Goal: Task Accomplishment & Management: Manage account settings

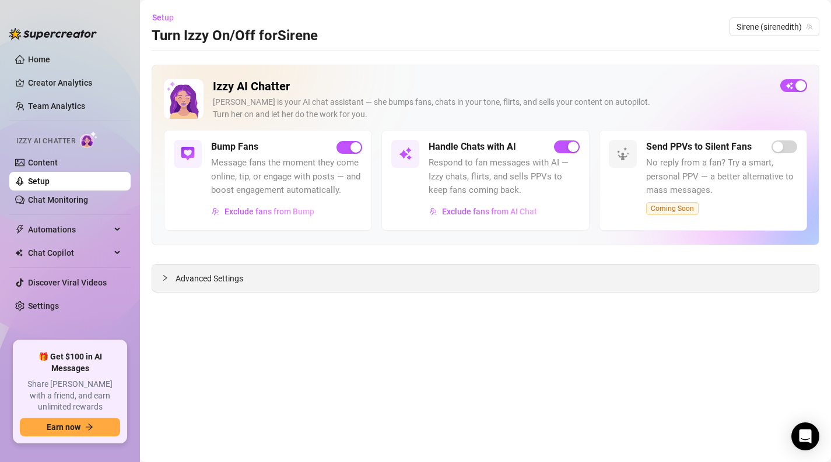
click at [166, 271] on div "Advanced Settings" at bounding box center [485, 278] width 666 height 27
click at [165, 275] on icon "collapsed" at bounding box center [165, 278] width 7 height 7
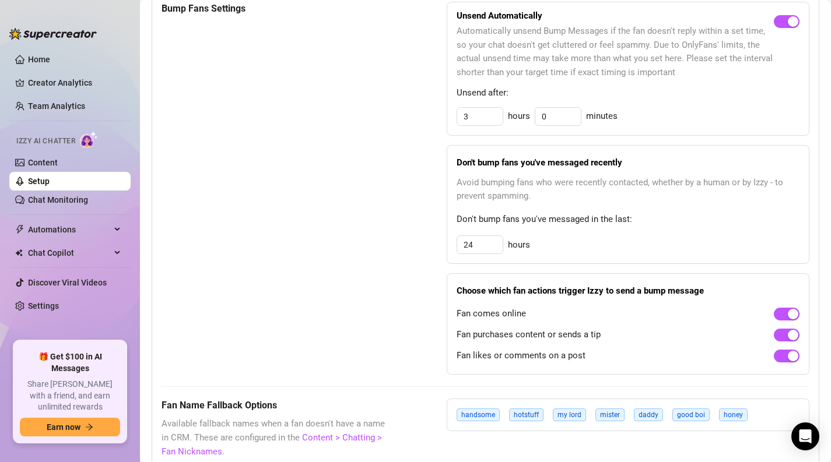
scroll to position [634, 0]
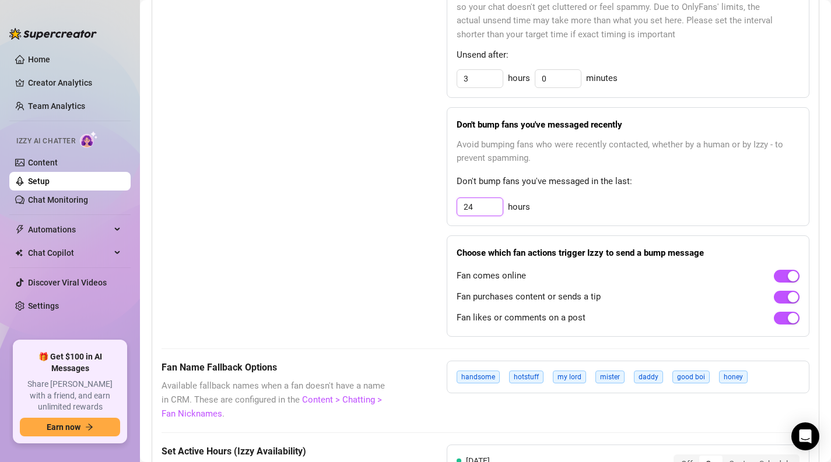
drag, startPoint x: 484, startPoint y: 210, endPoint x: 440, endPoint y: 209, distance: 44.3
click at [440, 211] on div "Bump Fans Settings Unsend Automatically Automatically unsend Bump Messages if t…" at bounding box center [486, 151] width 648 height 374
click at [368, 238] on div "Bump Fans Settings" at bounding box center [275, 151] width 227 height 374
click at [351, 323] on div "Bump Fans Settings" at bounding box center [275, 151] width 227 height 374
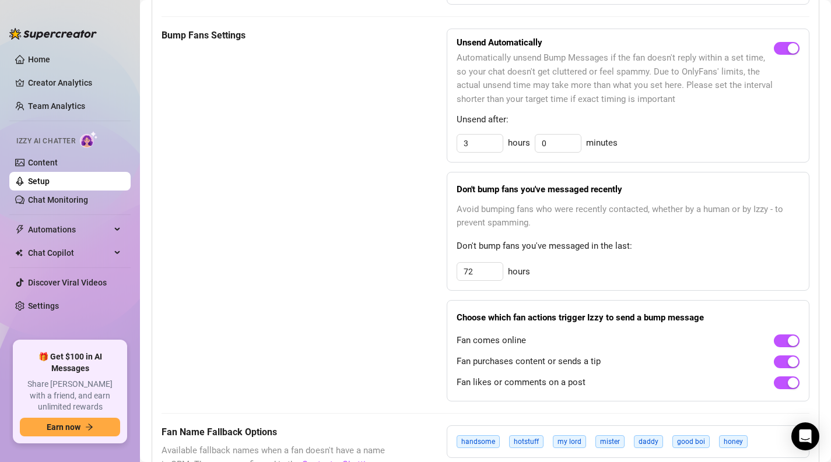
scroll to position [568, 0]
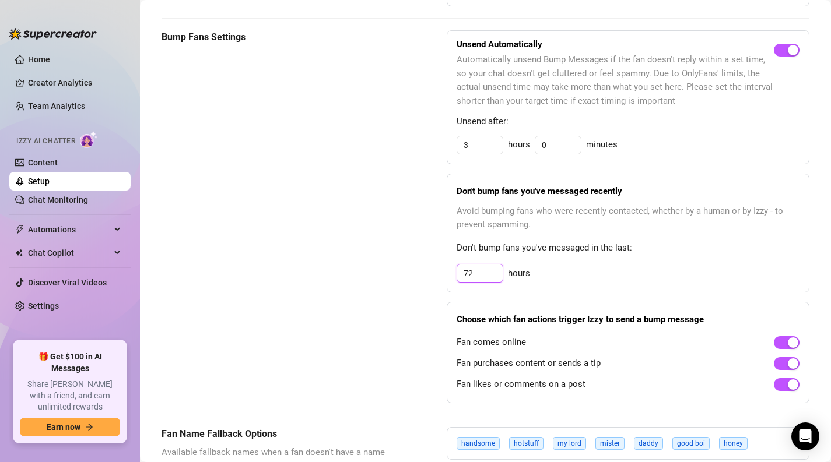
drag, startPoint x: 482, startPoint y: 266, endPoint x: 513, endPoint y: 280, distance: 33.7
click at [513, 280] on div "72 hours" at bounding box center [628, 273] width 343 height 19
type input "48"
click at [378, 303] on div "Bump Fans Settings" at bounding box center [275, 217] width 227 height 374
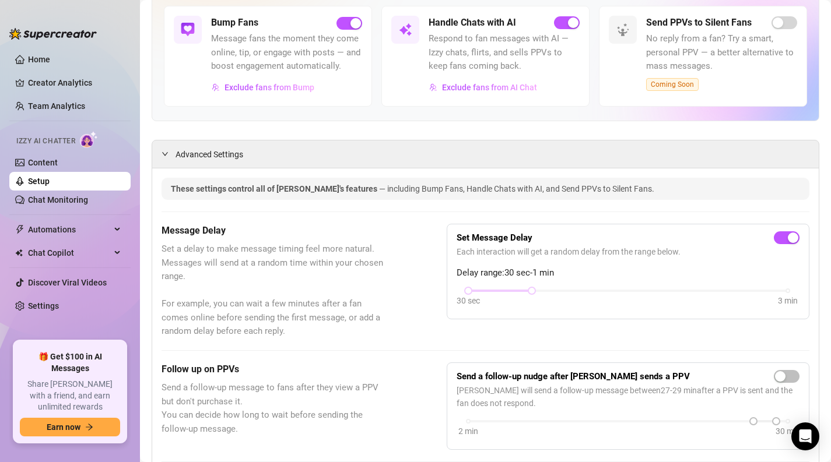
scroll to position [0, 0]
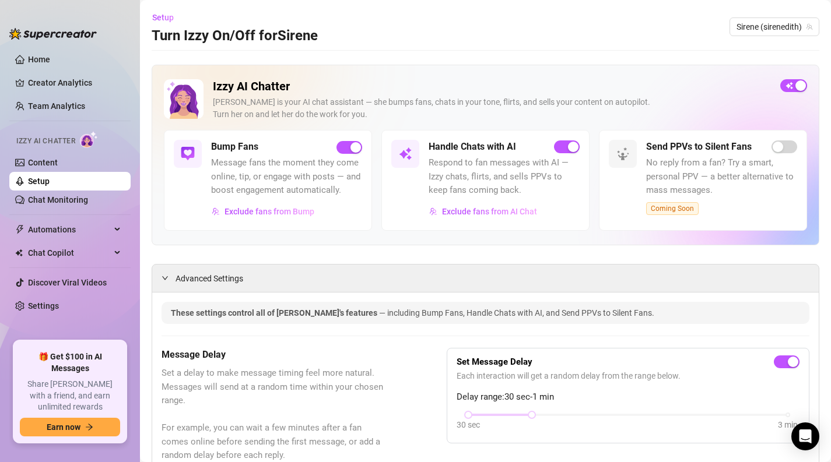
click at [736, 182] on span "No reply from a fan? Try a smart, personal PPV — a better alternative to mass m…" at bounding box center [721, 176] width 151 height 41
click at [682, 209] on span "Coming Soon" at bounding box center [672, 208] width 52 height 13
click at [473, 212] on span "Exclude fans from AI Chat" at bounding box center [489, 211] width 95 height 9
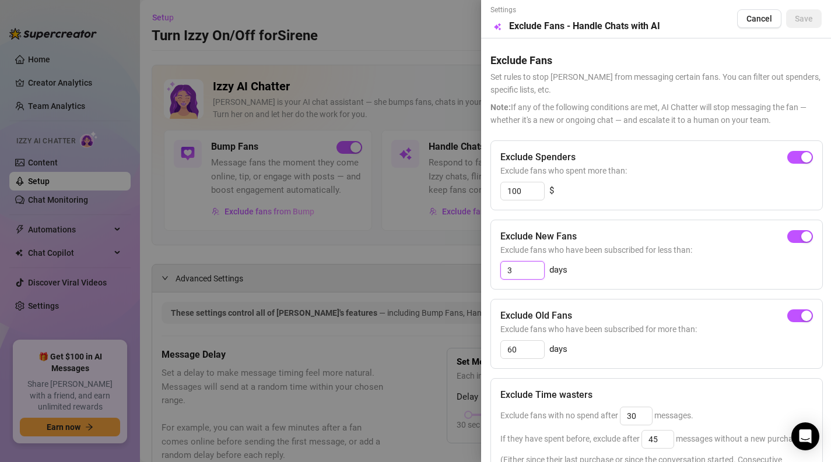
drag, startPoint x: 521, startPoint y: 271, endPoint x: 473, endPoint y: 275, distance: 48.5
click at [473, 275] on div "Settings Preview Exclude Fans - Handle Chats with AI Cancel Save Exclude Fans S…" at bounding box center [415, 231] width 831 height 462
click at [620, 234] on div "Exclude New Fans" at bounding box center [656, 237] width 313 height 14
drag, startPoint x: 529, startPoint y: 350, endPoint x: 466, endPoint y: 350, distance: 63.6
click at [466, 350] on div "Settings Preview Exclude Fans - Handle Chats with AI Cancel Save Exclude Fans S…" at bounding box center [415, 231] width 831 height 462
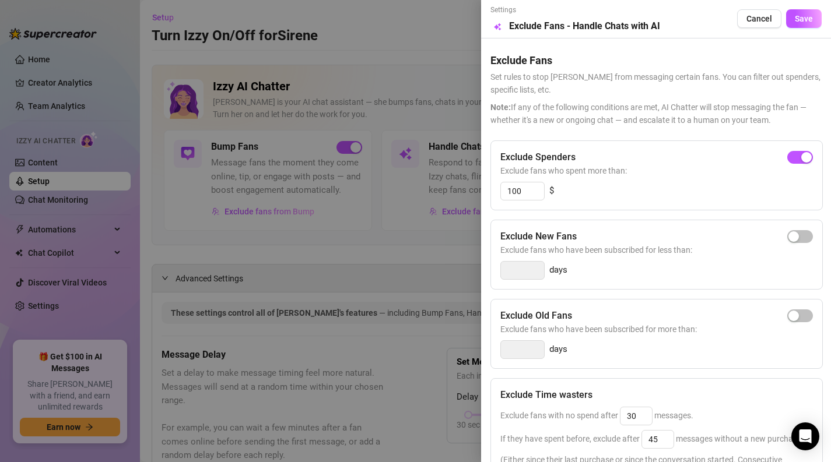
click at [658, 303] on div "Exclude Old Fans Exclude fans who have been subscribed for more than: days" at bounding box center [656, 334] width 332 height 70
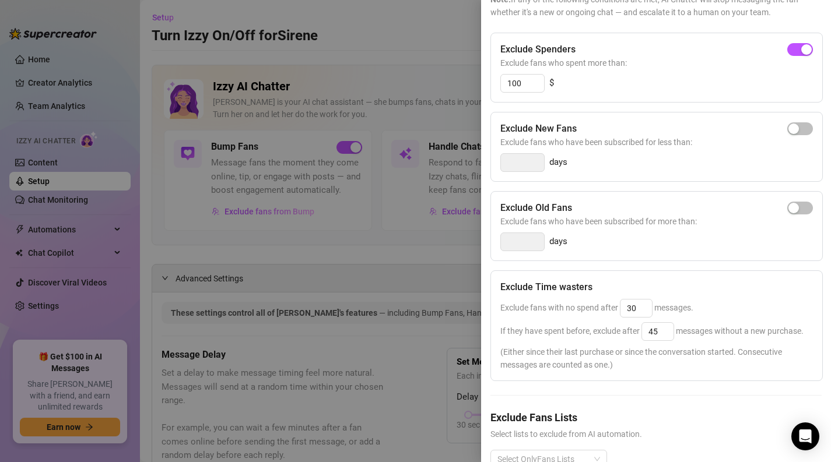
scroll to position [128, 0]
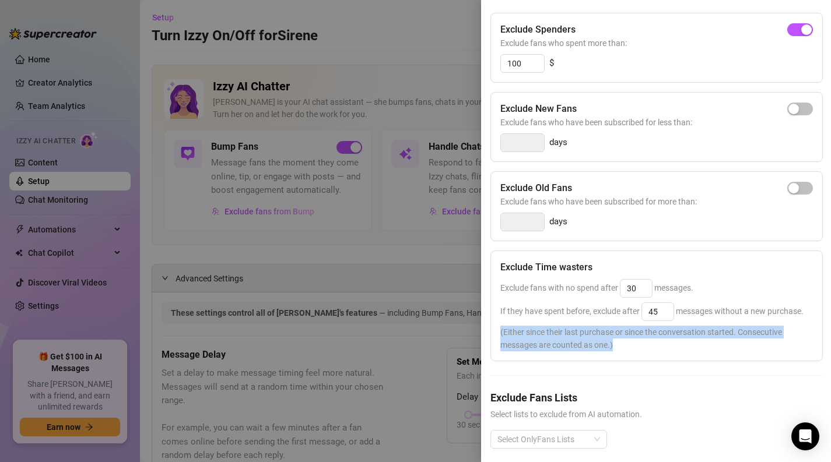
drag, startPoint x: 624, startPoint y: 350, endPoint x: 491, endPoint y: 325, distance: 135.3
click at [491, 325] on div "Exclude Time wasters Exclude fans with no spend after 30 messages. If they have…" at bounding box center [656, 306] width 332 height 111
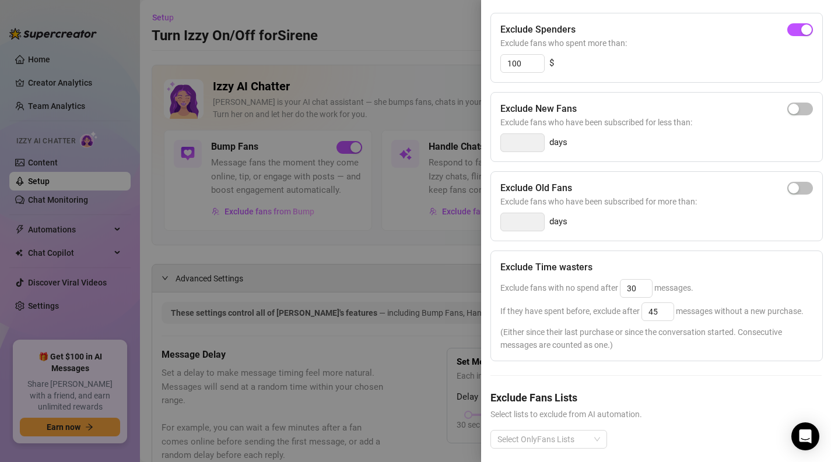
click at [614, 270] on div "Exclude Time wasters" at bounding box center [656, 268] width 313 height 14
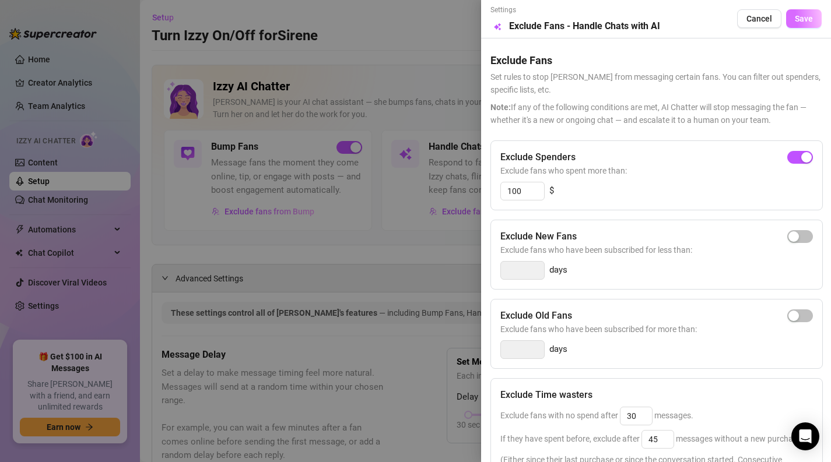
click at [804, 19] on span "Save" at bounding box center [804, 18] width 18 height 9
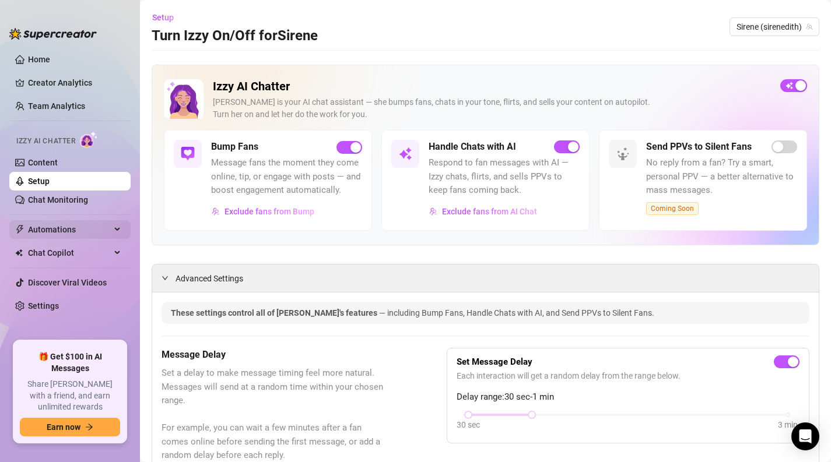
click at [65, 223] on span "Automations" at bounding box center [69, 229] width 83 height 19
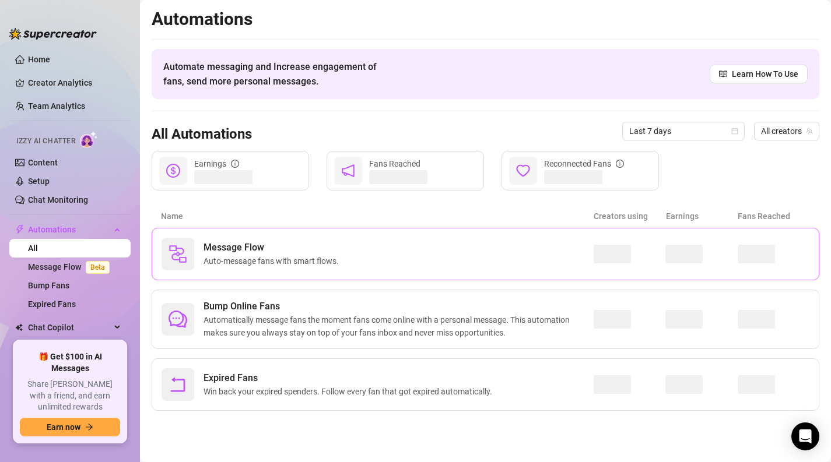
click at [333, 259] on span "Auto-message fans with smart flows." at bounding box center [273, 261] width 140 height 13
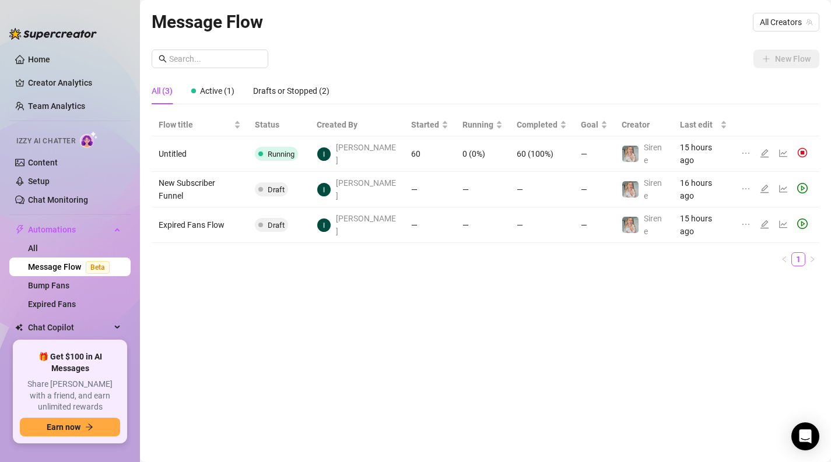
click at [760, 149] on icon "edit" at bounding box center [764, 153] width 9 height 9
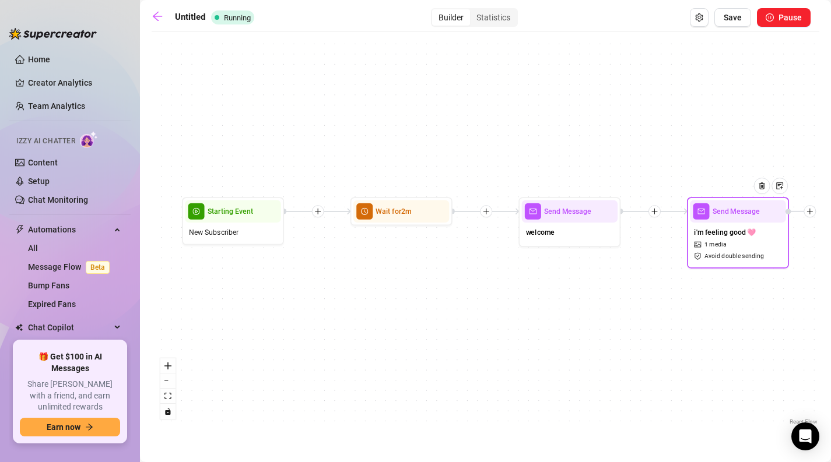
click at [740, 241] on div "i'm feeling good 🩷 1 media Avoid double sending" at bounding box center [738, 244] width 96 height 43
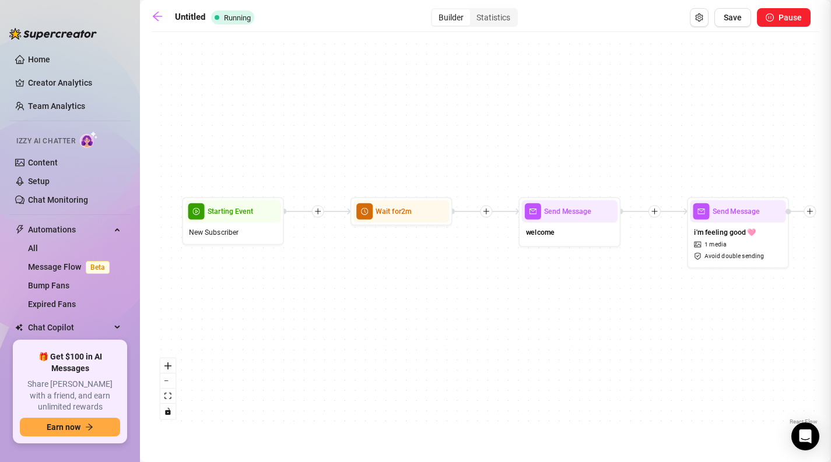
type textarea "bc i'm feeling good 🩷"
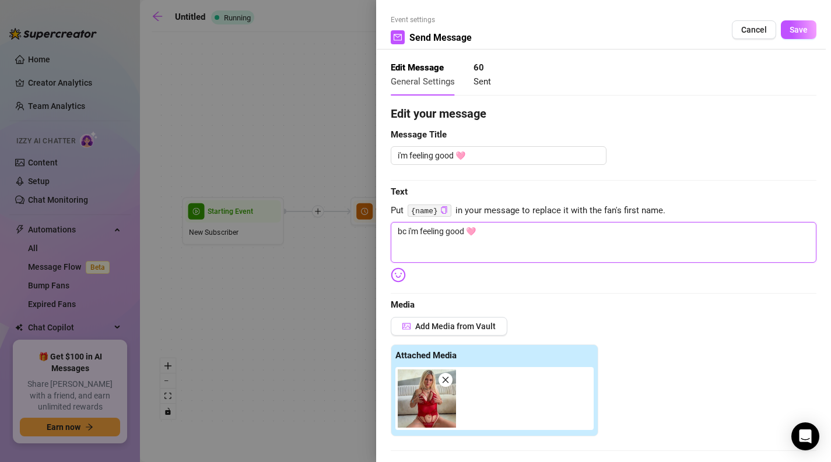
drag, startPoint x: 396, startPoint y: 231, endPoint x: 419, endPoint y: 233, distance: 22.9
click at [419, 233] on textarea "bc i'm feeling good 🩷" at bounding box center [604, 242] width 426 height 41
type textarea "t feeling good 🩷"
type textarea "th feeling good 🩷"
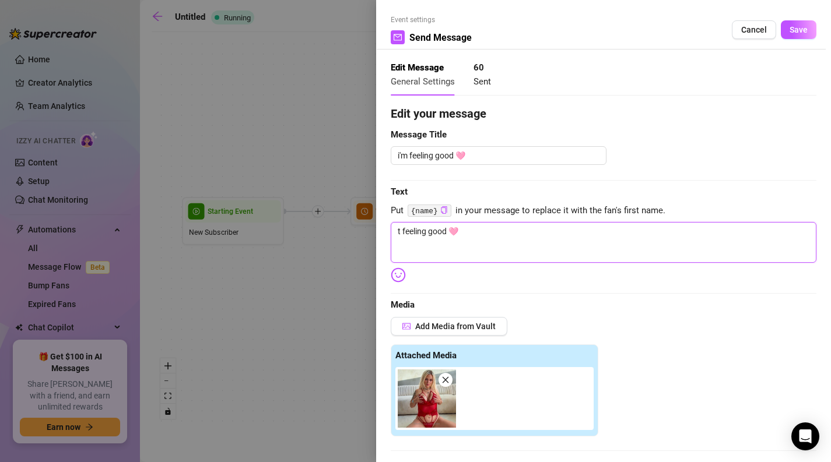
type textarea "th feeling good 🩷"
type textarea "thi feeling good 🩷"
type textarea "this feeling good 🩷"
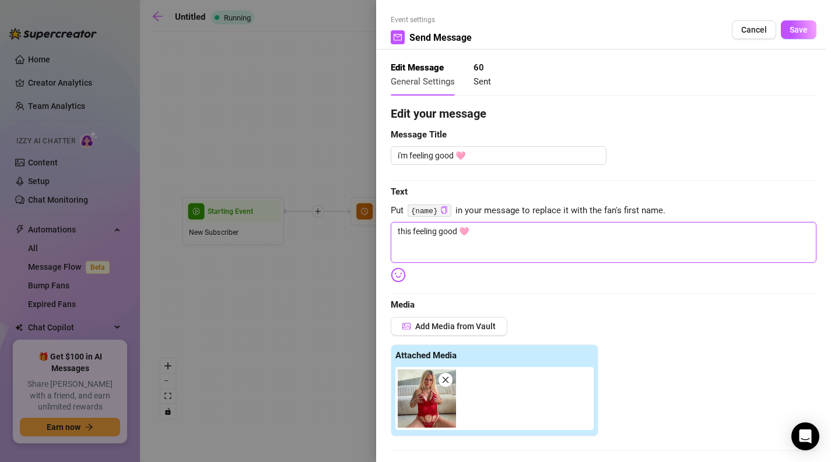
type textarea "this feeling good 🩷"
type textarea "this t feeling good 🩷"
type textarea "this ti feeling good 🩷"
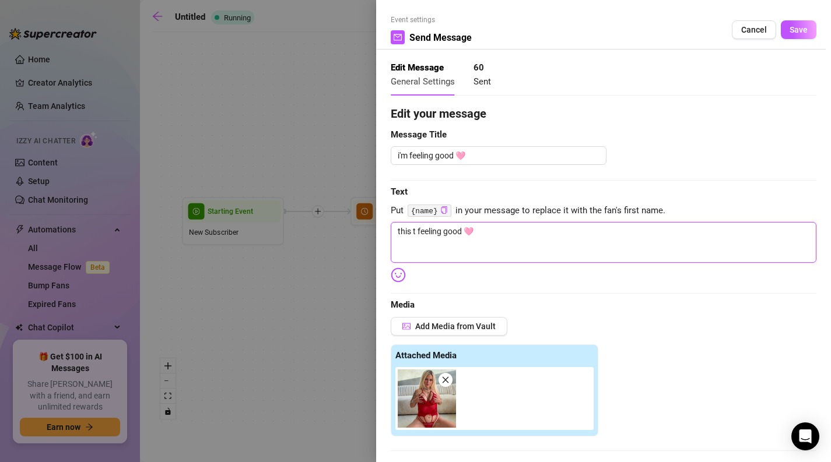
type textarea "this ti feeling good 🩷"
type textarea "this tin feeling good 🩷"
type textarea "this tiny feeling good 🩷"
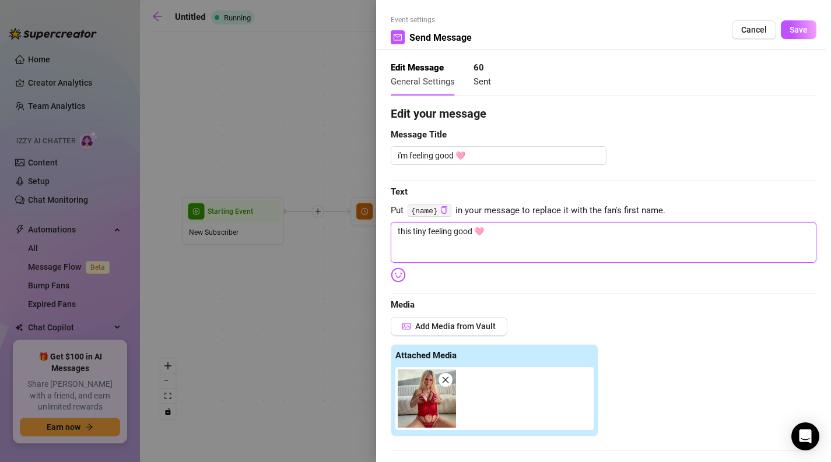
type textarea "this tiny feeling good 🩷"
type textarea "this tiny f feeling good 🩷"
type textarea "this tiny fi feeling good 🩷"
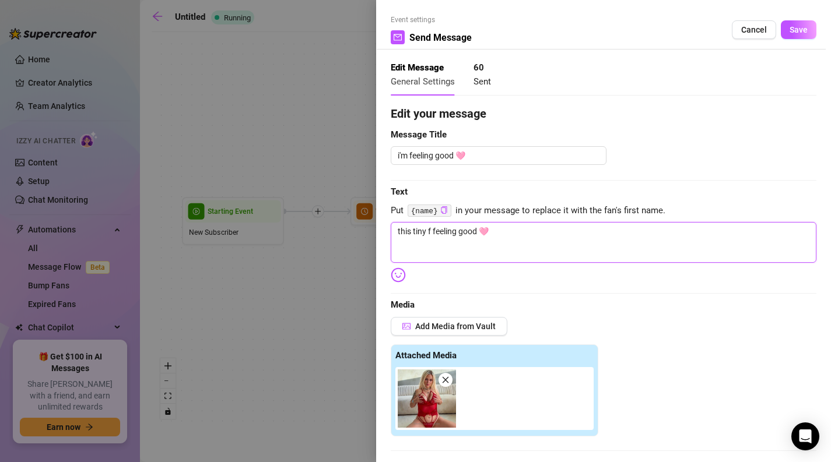
type textarea "this tiny fi feeling good 🩷"
type textarea "this tiny fin feeling good 🩷"
type textarea "this tiny [PERSON_NAME] feeling good 🩷"
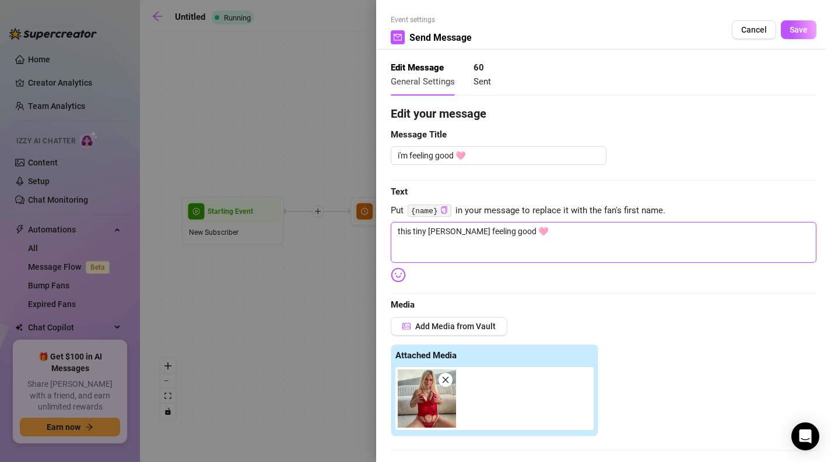
type textarea "this tiny finni feeling good 🩷"
type textarea "this tiny finnis feeling good 🩷"
type textarea "this tiny finnish feeling good 🩷"
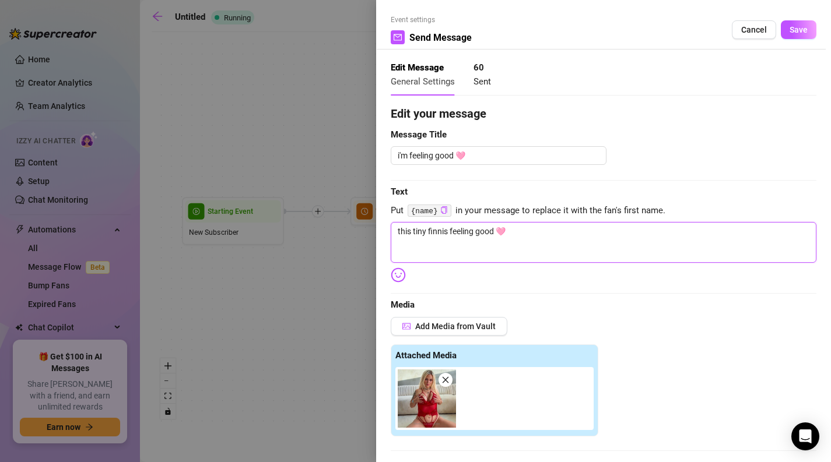
type textarea "this tiny finnish feeling good 🩷"
type textarea "this tiny finnish g feeling good 🩷"
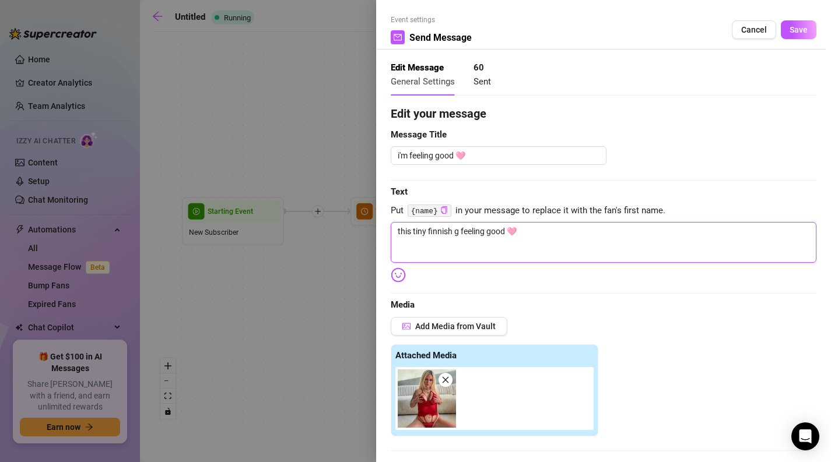
type textarea "this tiny finnish gi feeling good 🩷"
type textarea "this tiny finnish gir feeling good 🩷"
type textarea "this tiny finnish girl feeling good 🩷"
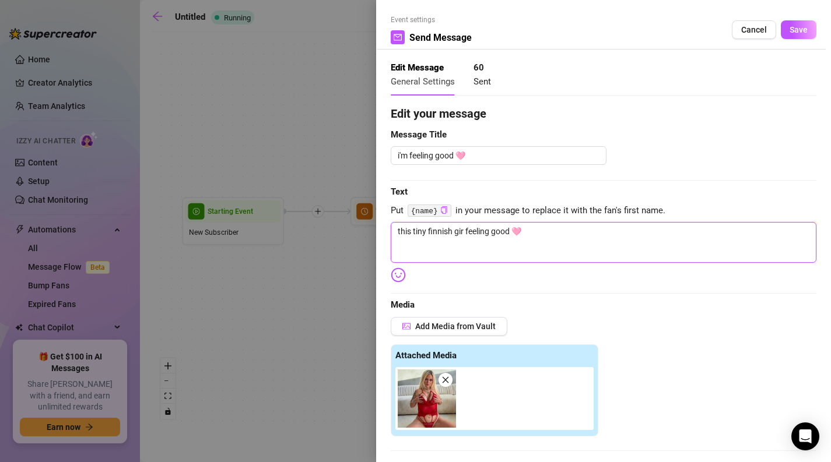
type textarea "this tiny finnish girl feeling good 🩷"
type textarea "this tiny finnish gir feeling good 🩷"
type textarea "this tiny finnish gi feeling good 🩷"
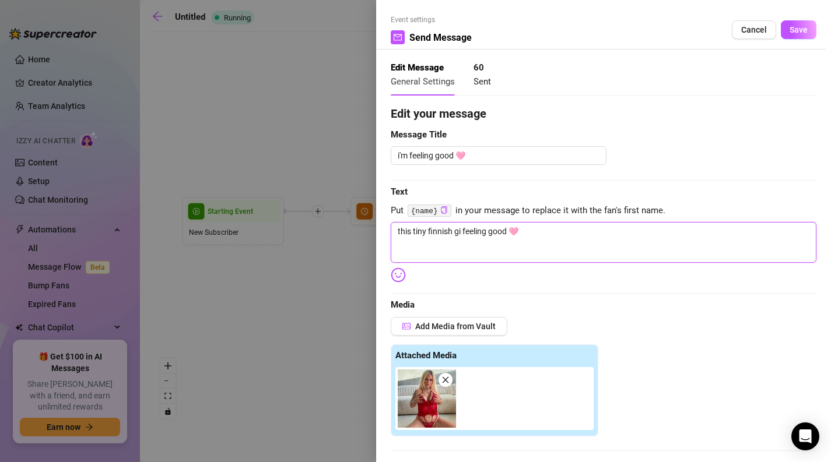
type textarea "this tiny finnish g feeling good 🩷"
type textarea "this tiny finnish feeling good 🩷"
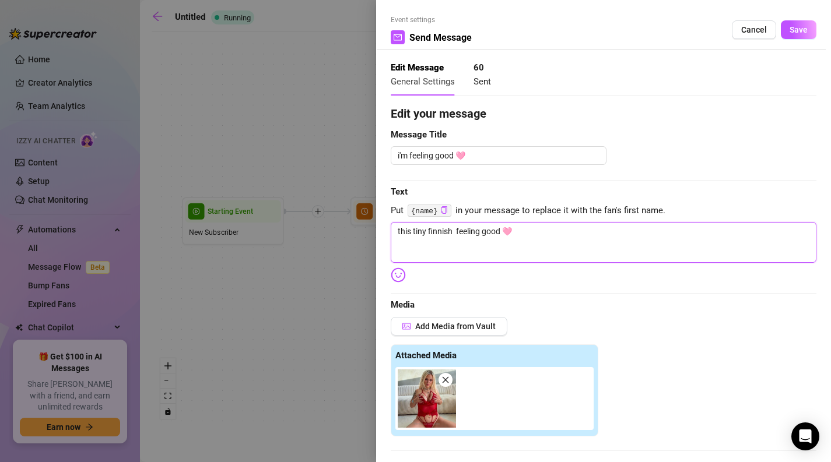
type textarea "this tiny finnish feeling good 🩷"
type textarea "this tiny finnis feeling good 🩷"
type textarea "this tiny finni feeling good 🩷"
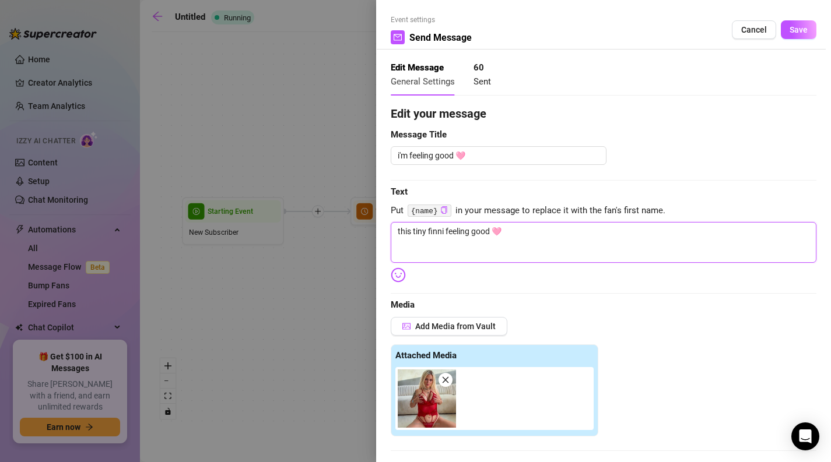
type textarea "this tiny [PERSON_NAME] feeling good 🩷"
type textarea "this tiny fin feeling good 🩷"
type textarea "this tiny fi feeling good 🩷"
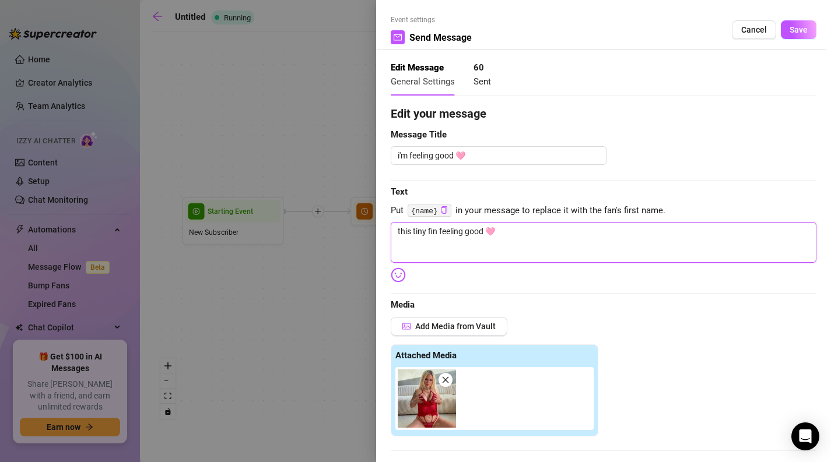
type textarea "this tiny fi feeling good 🩷"
type textarea "this tiny f feeling good 🩷"
type textarea "this tiny feeling good 🩷"
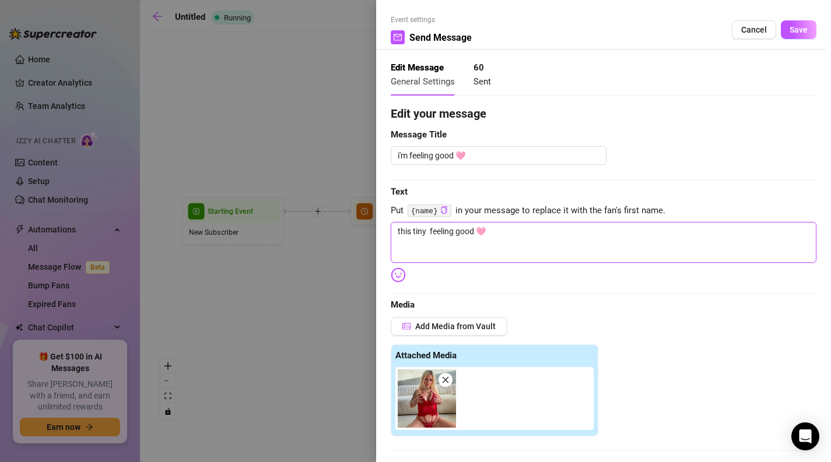
type textarea "this tiny feeling good 🩷"
type textarea "this tin feeling good 🩷"
type textarea "this ti feeling good 🩷"
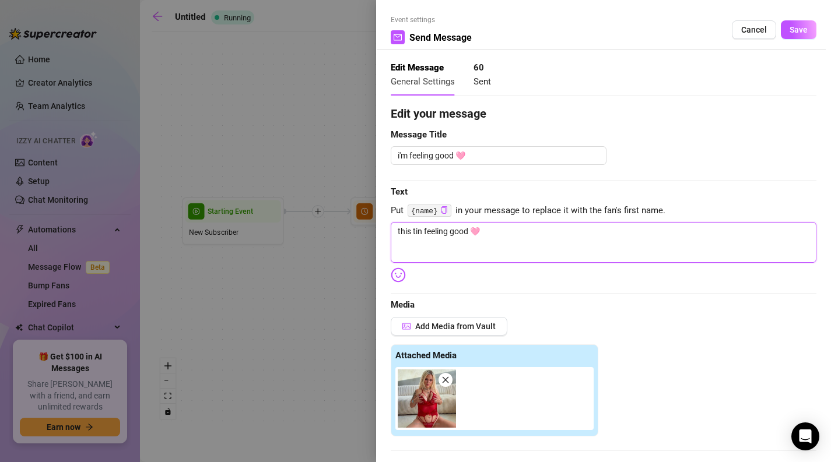
type textarea "this ti feeling good 🩷"
type textarea "this t feeling good 🩷"
type textarea "this feeling good 🩷"
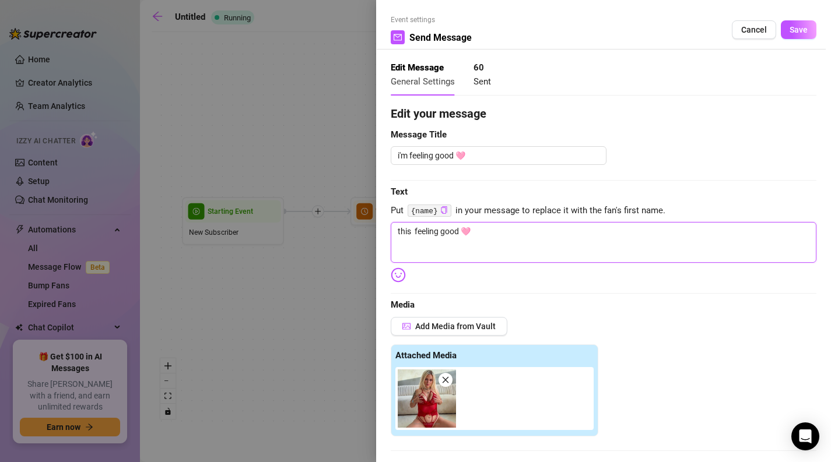
type textarea "this h feeling good 🩷"
type textarea "this ho feeling good 🩷"
type textarea "this hor feeling good 🩷"
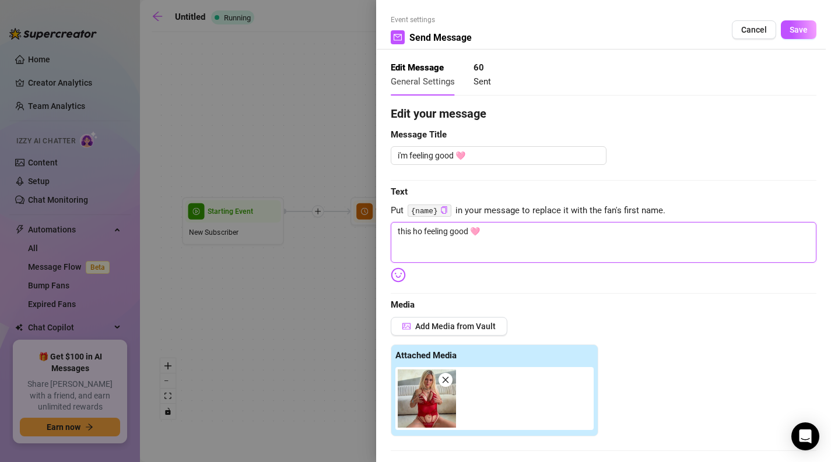
type textarea "this hor feeling good 🩷"
type textarea "this horn feeling good 🩷"
type textarea "this horny feeling good 🩷"
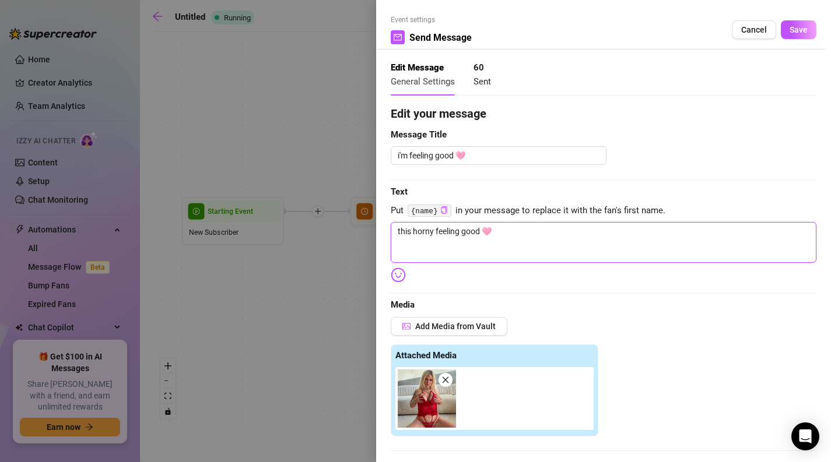
type textarea "this horny feeling good 🩷"
type textarea "this horny f feeling good 🩷"
type textarea "this horny fi feeling good 🩷"
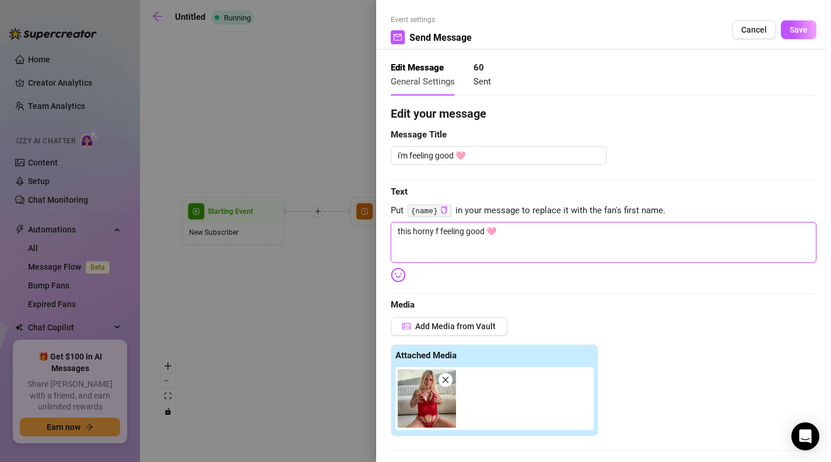
type textarea "this horny fi feeling good 🩷"
type textarea "this horny fin feeling good 🩷"
type textarea "this horny [PERSON_NAME] feeling good 🩷"
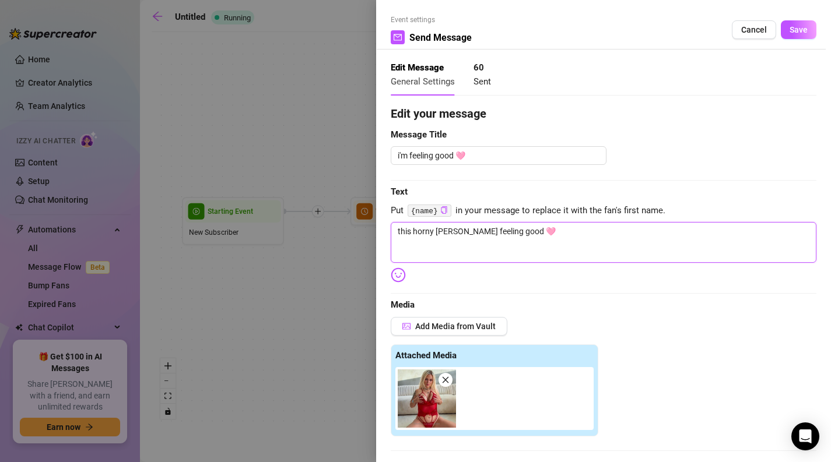
type textarea "this horny finni feeling good 🩷"
type textarea "this horny finnis feeling good 🩷"
type textarea "this horny finnish feeling good 🩷"
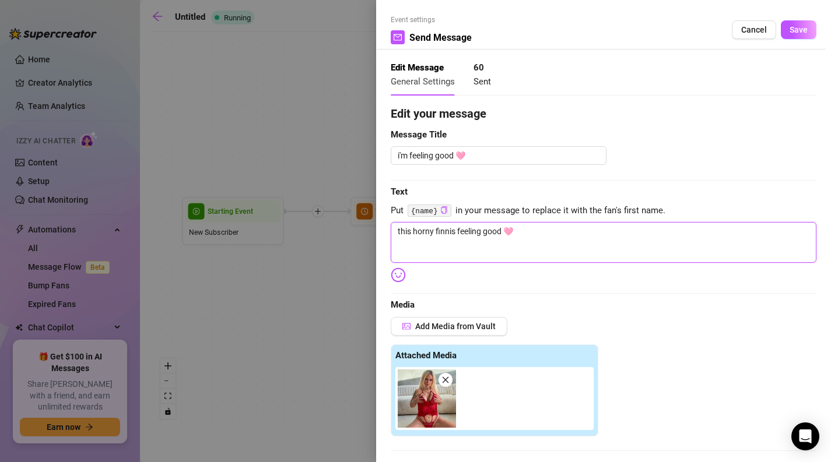
type textarea "this horny finnish feeling good 🩷"
type textarea "this horny finnish g feeling good 🩷"
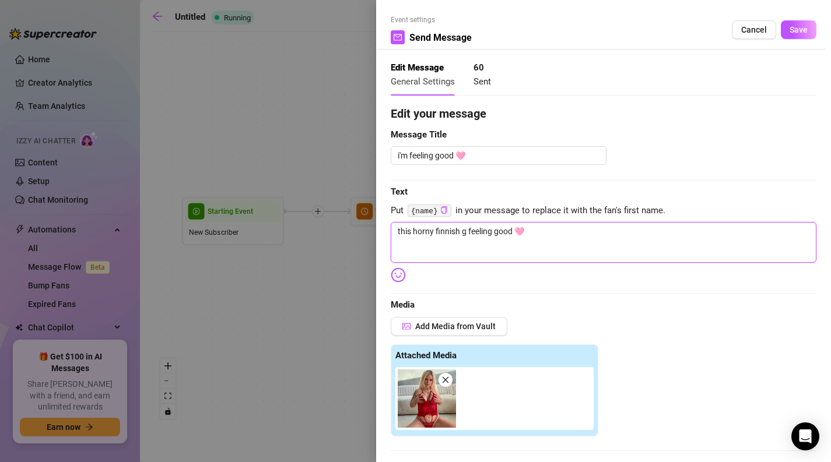
type textarea "this horny finnish gi feeling good 🩷"
type textarea "this horny finnish gir feeling good 🩷"
type textarea "this horny finnish girl feeling good 🩷"
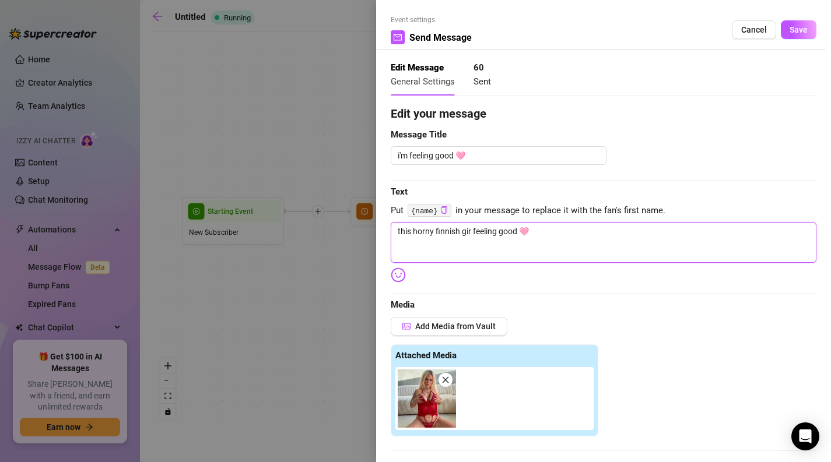
type textarea "this horny finnish girl feeling good 🩷"
click at [422, 236] on textarea "this horny finnish girl feeling good 🩷" at bounding box center [604, 242] width 426 height 41
type textarea "this d [DEMOGRAPHIC_DATA] girl feeling good 🩷"
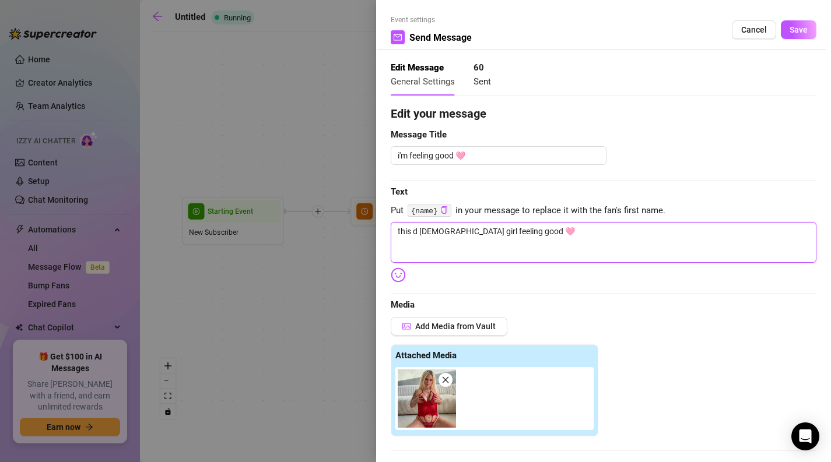
type textarea "this di [DEMOGRAPHIC_DATA] girl feeling good 🩷"
type textarea "this dir finnish girl feeling good 🩷"
type textarea "this dirt [DEMOGRAPHIC_DATA] girl feeling good 🩷"
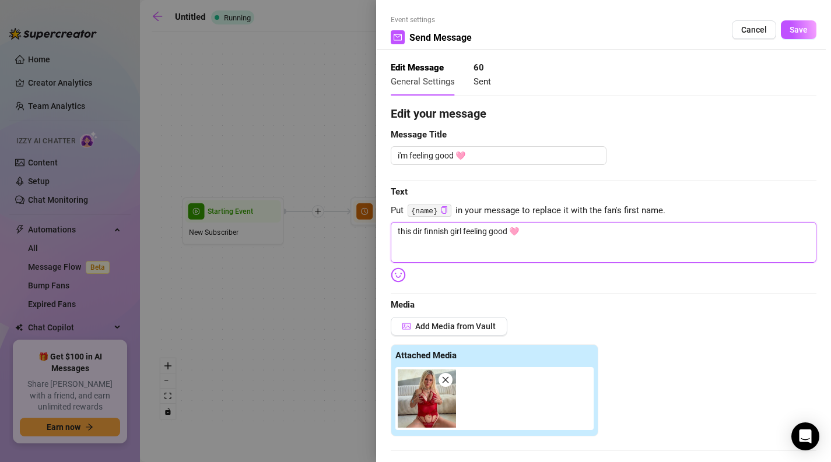
type textarea "this dirt [DEMOGRAPHIC_DATA] girl feeling good 🩷"
type textarea "this dirty finnish girl feeling good 🩷"
type textarea "this dirt [DEMOGRAPHIC_DATA] girl feeling good 🩷"
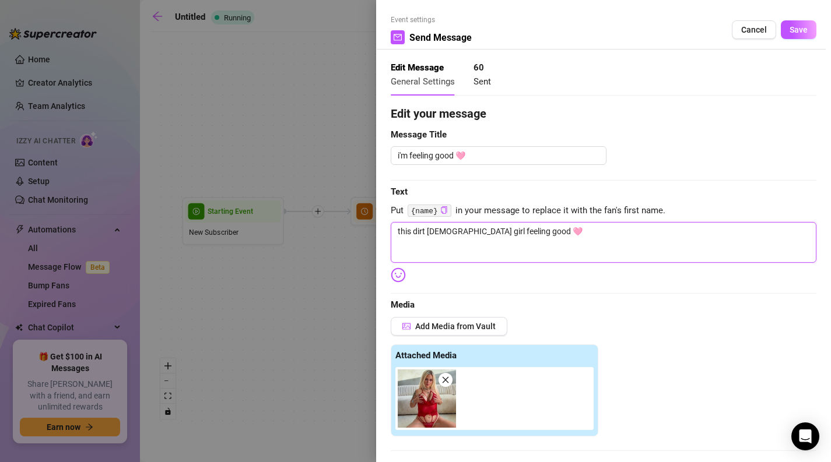
type textarea "this dir finnish girl feeling good 🩷"
type textarea "this di [DEMOGRAPHIC_DATA] girl feeling good 🩷"
type textarea "this d [DEMOGRAPHIC_DATA] girl feeling good 🩷"
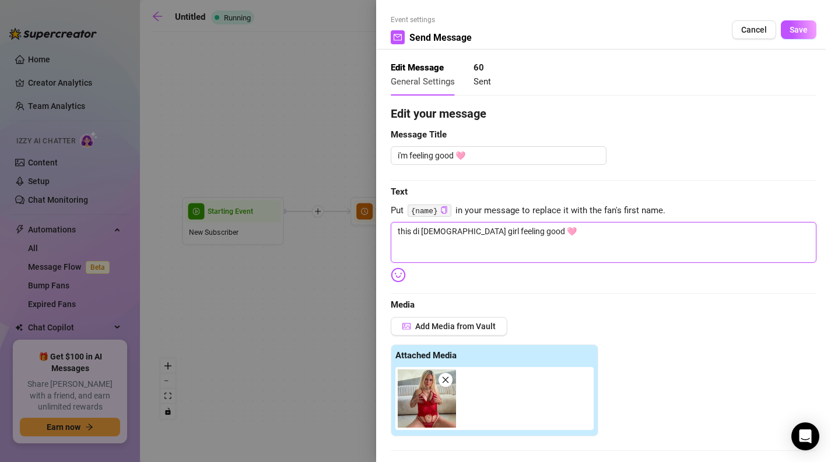
type textarea "this d [DEMOGRAPHIC_DATA] girl feeling good 🩷"
type textarea "this finnish girl feeling good 🩷"
type textarea "this n [DEMOGRAPHIC_DATA] girl feeling good 🩷"
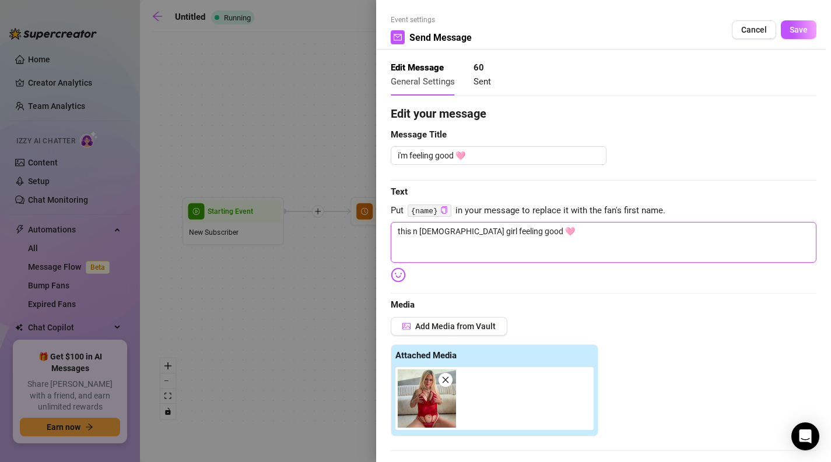
type textarea "this na finnish girl feeling good 🩷"
type textarea "this nau finnish girl feeling good 🩷"
type textarea "this naug finnish girl feeling good 🩷"
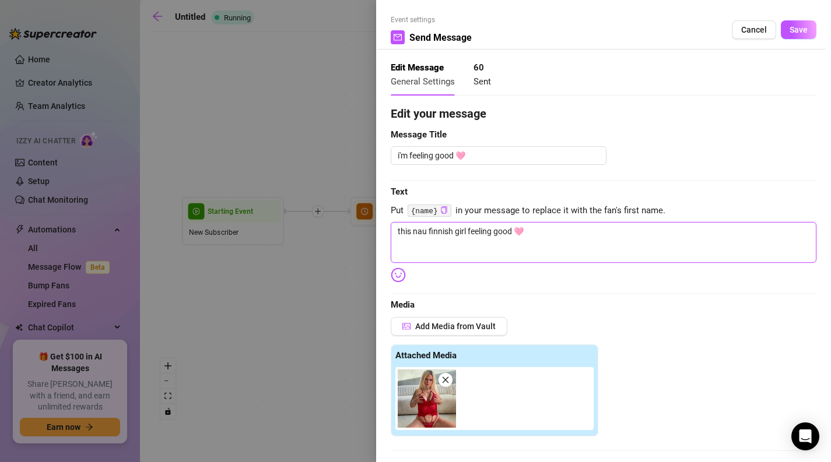
type textarea "this naug finnish girl feeling good 🩷"
type textarea "this naugh finnish girl feeling good 🩷"
type textarea "this naught finnish girl feeling good 🩷"
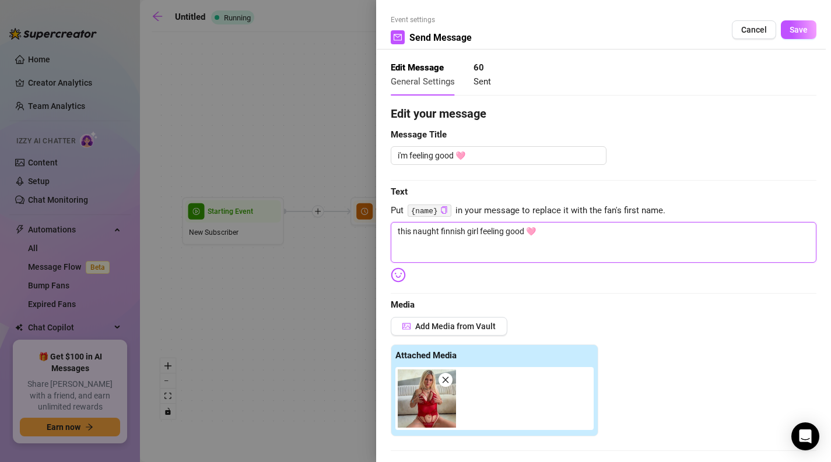
type textarea "this naughty finnish girl feeling good 🩷"
click at [805, 27] on span "Save" at bounding box center [798, 29] width 18 height 9
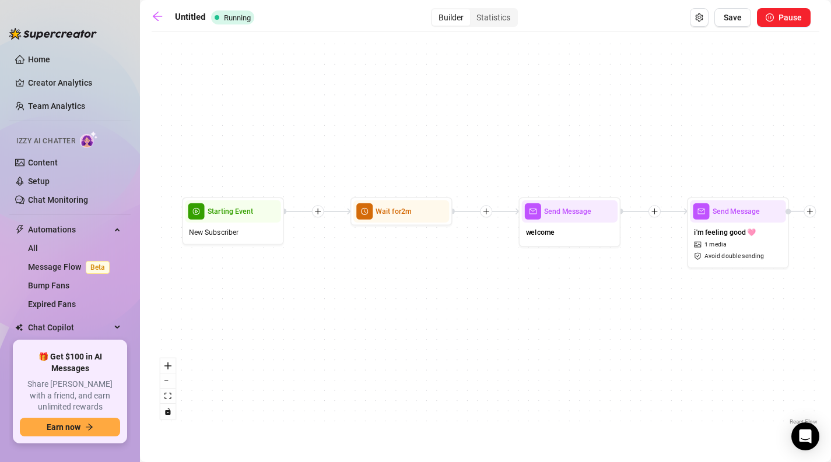
click at [627, 340] on div "Send Message i'm feeling good 🩷 1 media Avoid double sending Send Message welco…" at bounding box center [486, 233] width 668 height 390
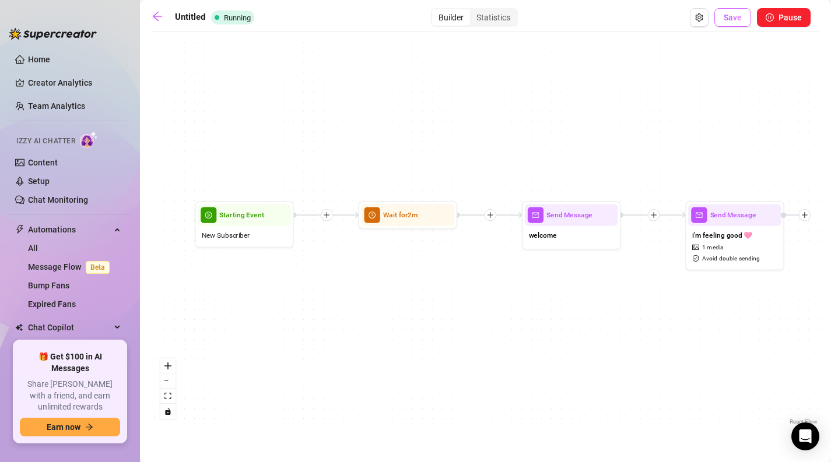
click at [731, 15] on span "Save" at bounding box center [733, 17] width 18 height 9
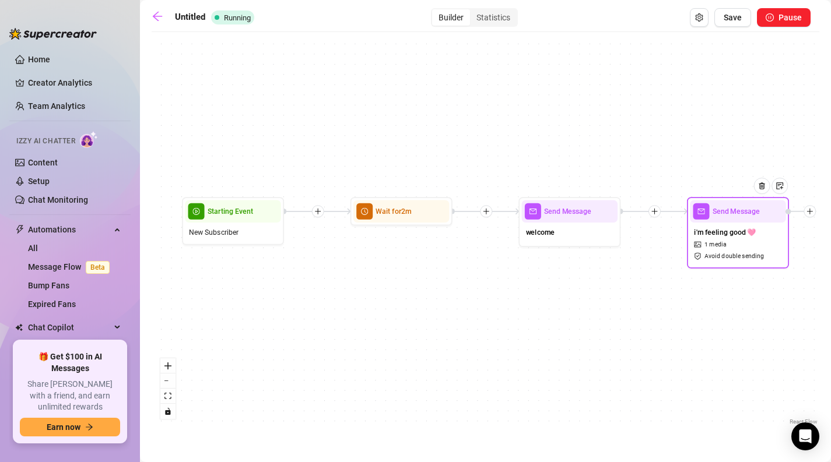
click at [719, 241] on span "1 media" at bounding box center [715, 244] width 22 height 9
type textarea "this naughty finnish girl feeling good 🩷"
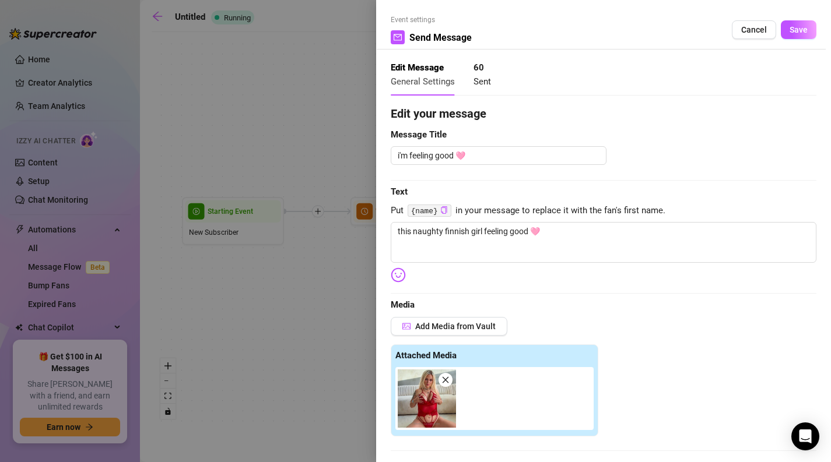
click at [750, 17] on div "Event settings Send Message Cancel Save" at bounding box center [604, 32] width 426 height 35
click at [749, 34] on span "Cancel" at bounding box center [754, 29] width 26 height 9
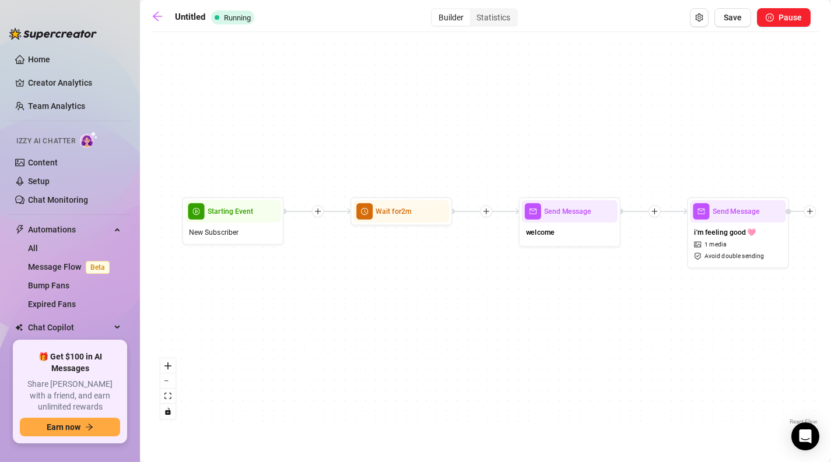
click at [655, 209] on icon "plus" at bounding box center [654, 211] width 7 height 7
click at [678, 209] on div "Time Delay" at bounding box center [703, 212] width 75 height 17
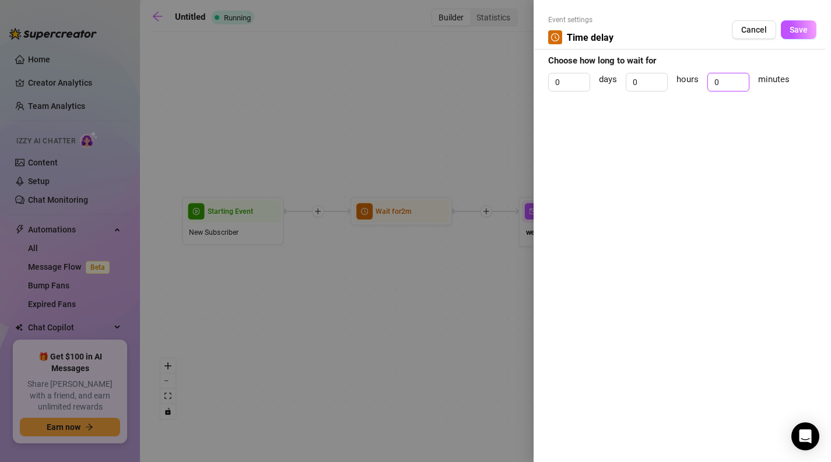
drag, startPoint x: 726, startPoint y: 81, endPoint x: 696, endPoint y: 86, distance: 30.7
click at [696, 86] on div "0 days 0 hours 0 minutes" at bounding box center [682, 87] width 268 height 29
click at [754, 25] on span "Cancel" at bounding box center [754, 29] width 26 height 9
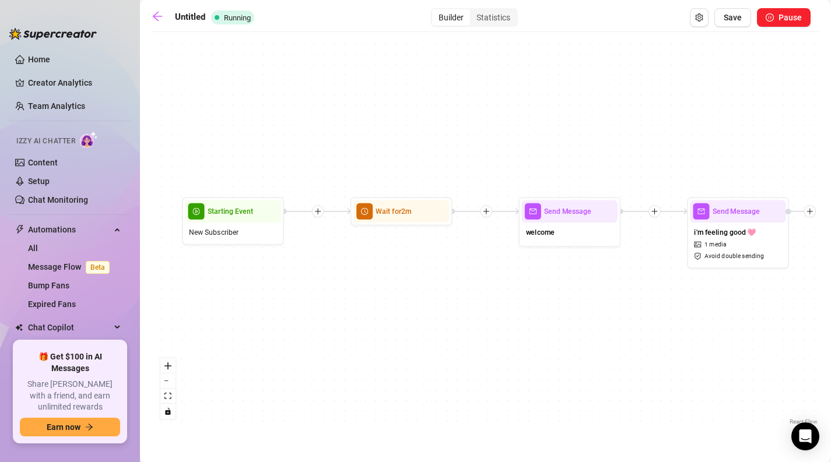
click at [610, 141] on div "Send Message i'm feeling good 🩷 1 media Avoid double sending Send Message welco…" at bounding box center [486, 233] width 668 height 390
click at [82, 265] on link "Message Flow Beta" at bounding box center [71, 266] width 86 height 9
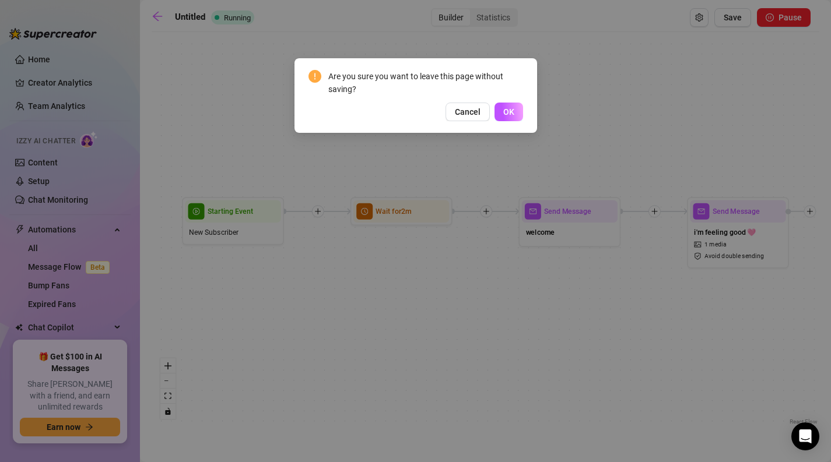
click at [640, 80] on div "Are you sure you want to leave this page without saving? Cancel OK" at bounding box center [415, 231] width 831 height 462
click at [467, 118] on button "Cancel" at bounding box center [467, 112] width 44 height 19
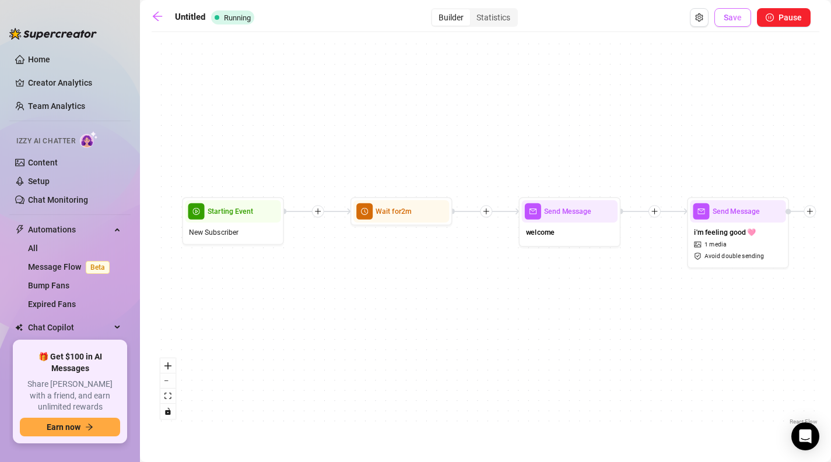
click at [735, 17] on span "Save" at bounding box center [733, 17] width 18 height 9
click at [72, 267] on link "Message Flow Beta" at bounding box center [71, 266] width 86 height 9
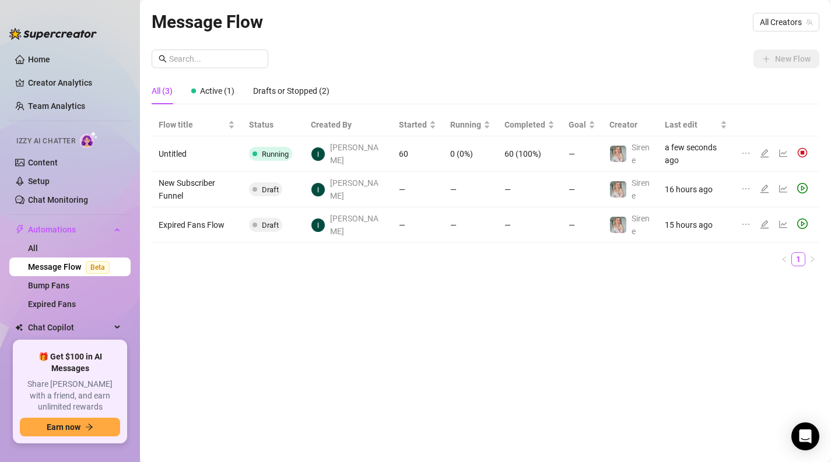
click at [497, 209] on td "—" at bounding box center [529, 226] width 64 height 36
click at [766, 220] on icon "edit" at bounding box center [764, 224] width 9 height 9
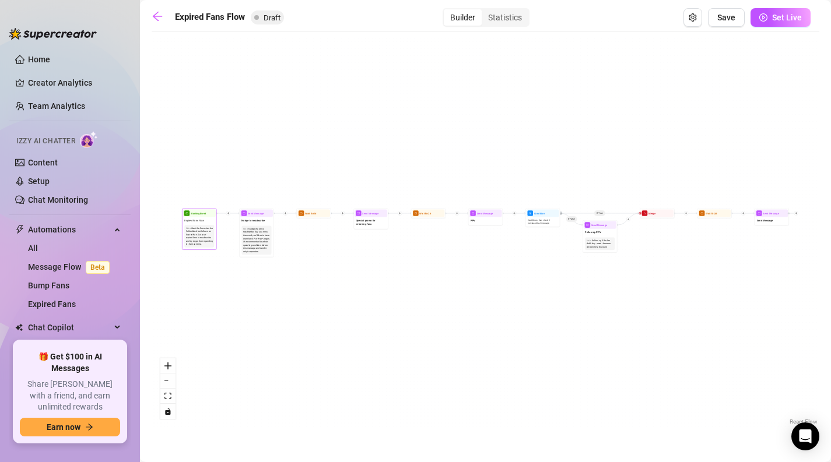
click at [202, 228] on div "Start the flow when the Follow-Back bot follows an Expired Fan. Get your expire…" at bounding box center [199, 237] width 27 height 20
click at [171, 366] on button "zoom in" at bounding box center [167, 366] width 15 height 15
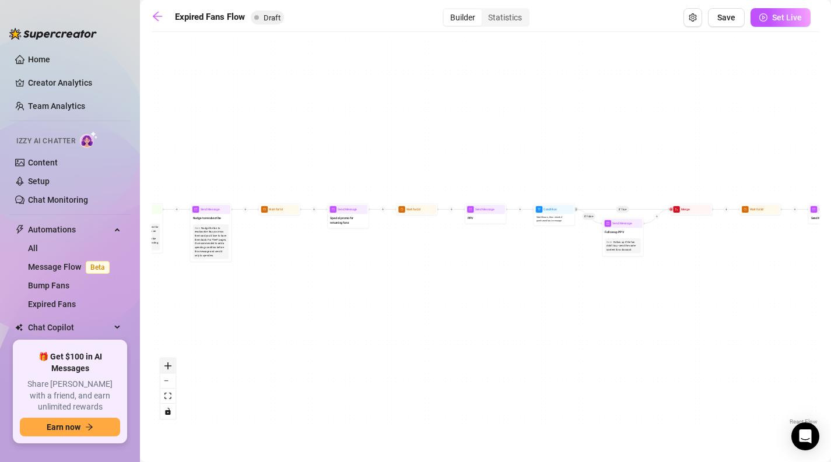
click at [171, 366] on button "zoom in" at bounding box center [167, 366] width 15 height 15
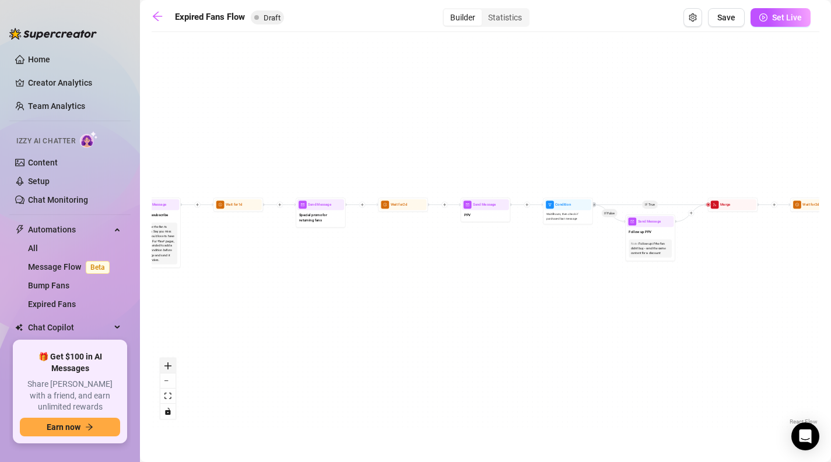
click at [171, 366] on button "zoom in" at bounding box center [167, 366] width 15 height 15
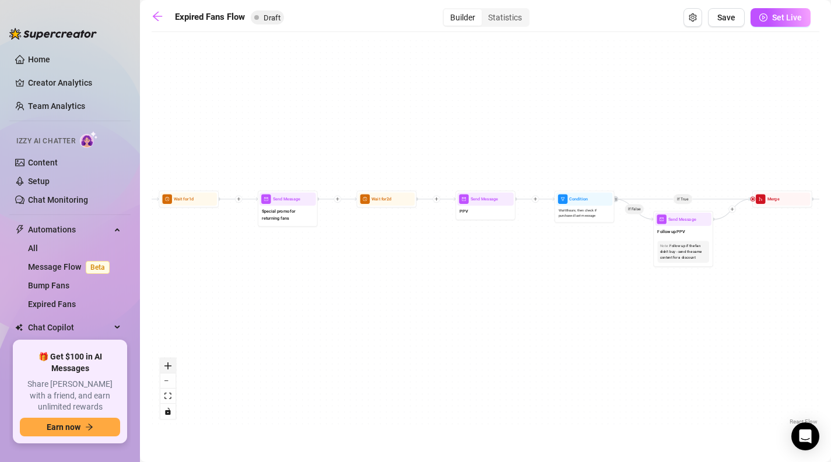
click at [171, 366] on button "zoom in" at bounding box center [167, 366] width 15 height 15
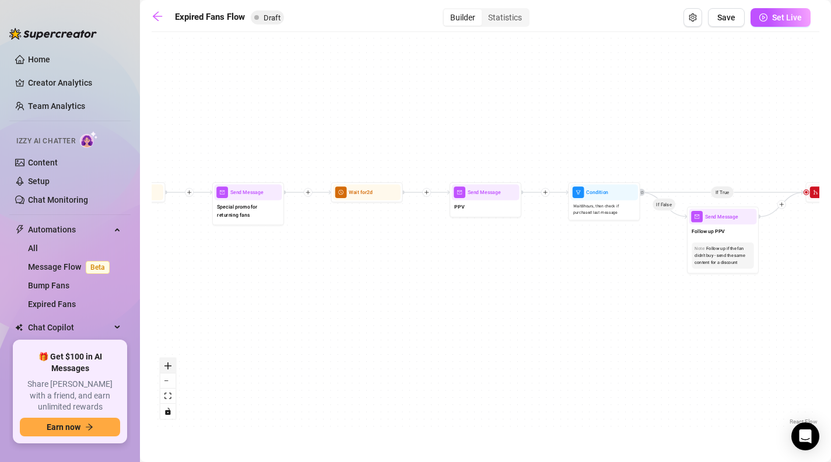
click at [170, 366] on icon "zoom in" at bounding box center [167, 366] width 7 height 7
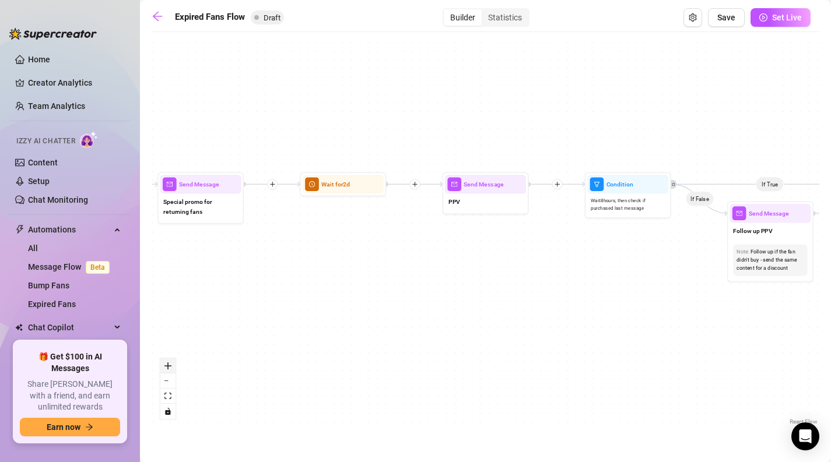
click at [170, 366] on icon "zoom in" at bounding box center [167, 366] width 7 height 7
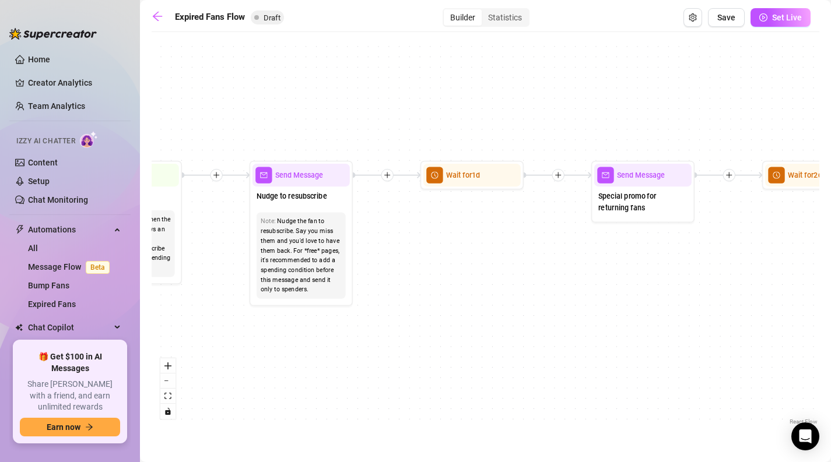
drag, startPoint x: 180, startPoint y: 306, endPoint x: 690, endPoint y: 291, distance: 510.4
click at [690, 292] on div "If True If False Send Message Send Message Wait for 2d Merge Send Message Follo…" at bounding box center [486, 233] width 668 height 390
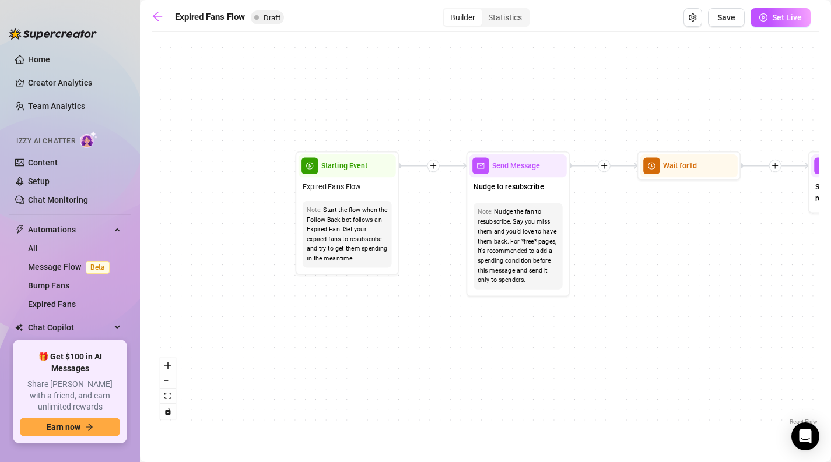
drag, startPoint x: 273, startPoint y: 360, endPoint x: 499, endPoint y: 375, distance: 226.1
click at [499, 375] on div "If True If False Send Message Send Message Wait for 2d Merge Send Message Follo…" at bounding box center [486, 233] width 668 height 390
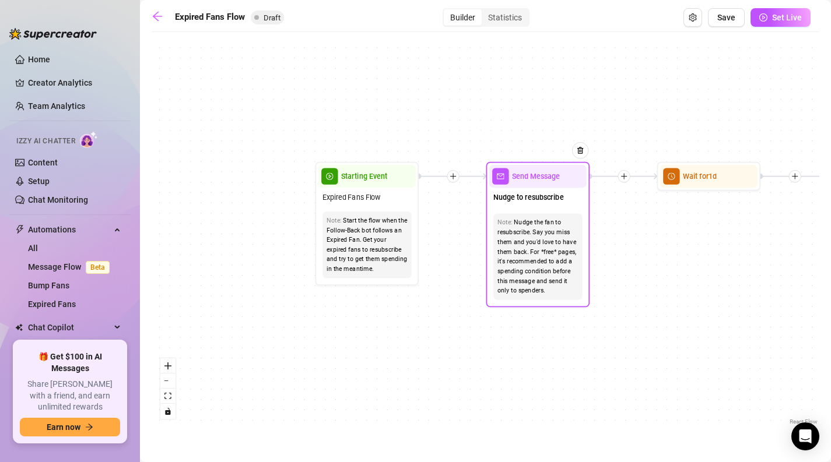
click at [545, 258] on div "Nudge the fan to resubscribe. Say you miss them and you'd love to have them bac…" at bounding box center [537, 257] width 81 height 78
click at [536, 202] on span "Nudge to resubscribe" at bounding box center [528, 198] width 71 height 12
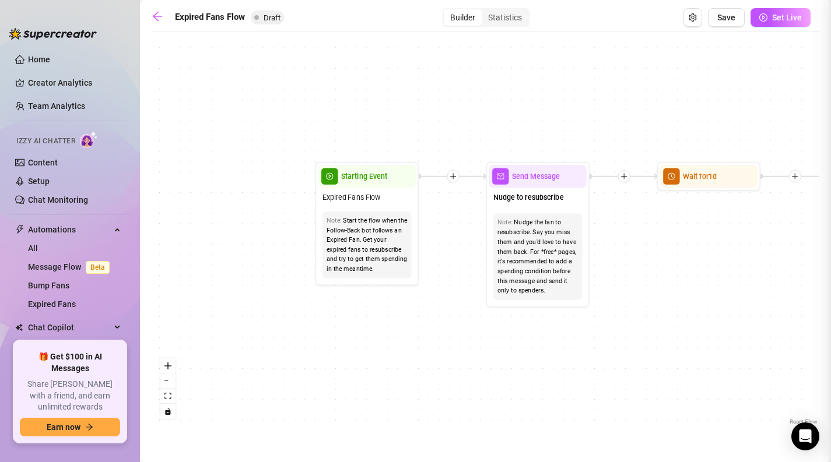
type textarea "Nudge to resubscribe"
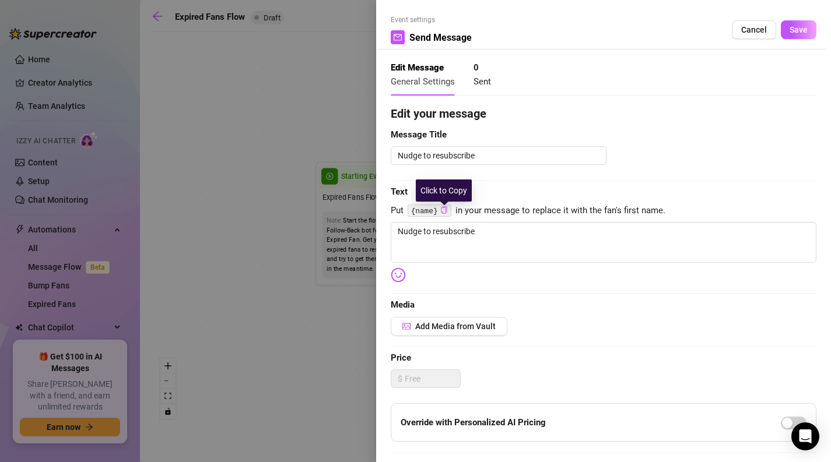
click at [444, 213] on icon "copy" at bounding box center [444, 210] width 8 height 8
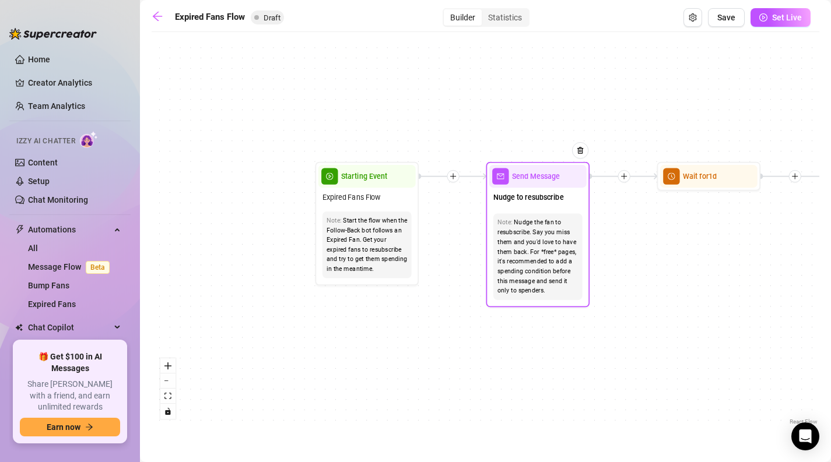
click at [545, 216] on div "Note: Nudge the fan to resubscribe. Say you miss them and you'd love to have th…" at bounding box center [537, 257] width 89 height 86
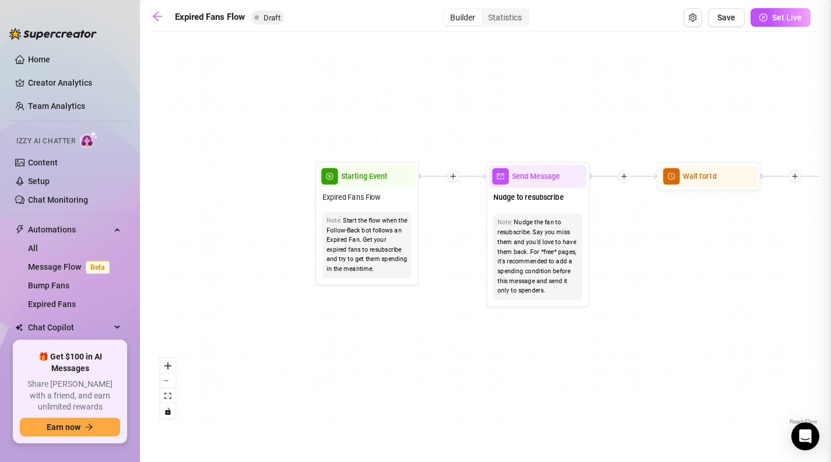
type textarea "Nudge to resubscribe"
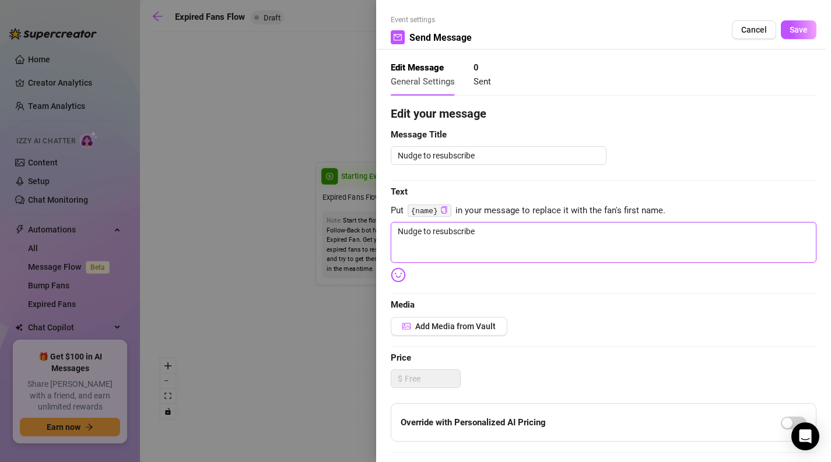
click at [500, 237] on textarea "Nudge to resubscribe" at bounding box center [604, 242] width 426 height 41
type textarea "Write your message here"
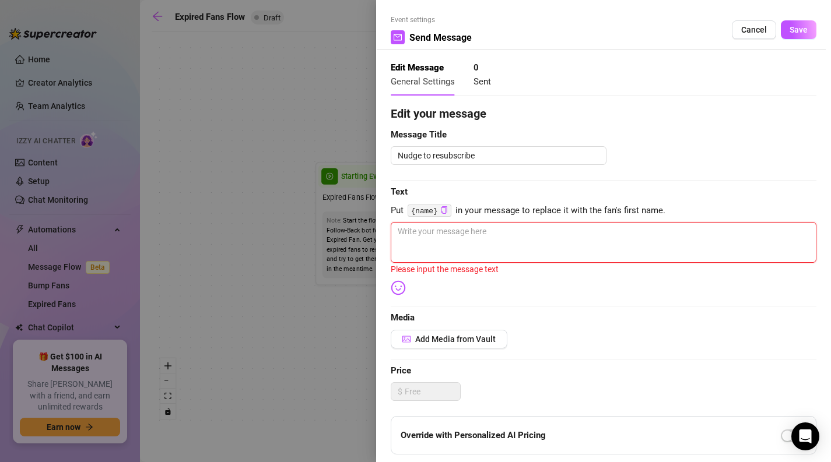
paste textarea "{name}"
type textarea "{name}"
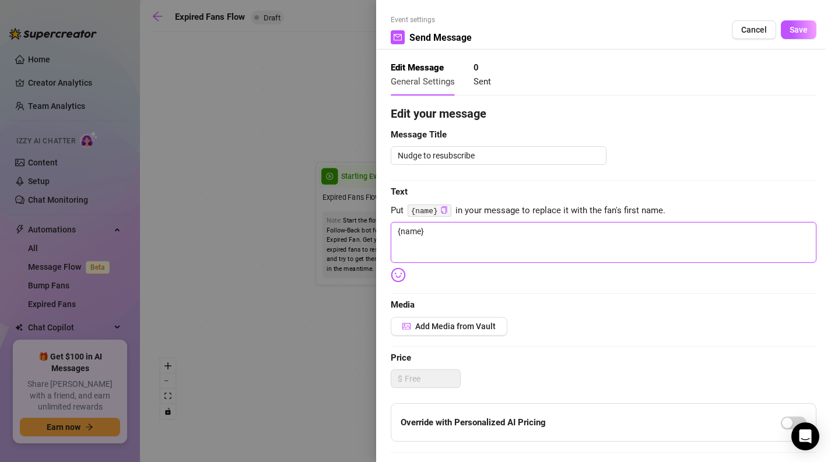
type textarea "{name}"
type textarea "{name} ."
type textarea "{name} .."
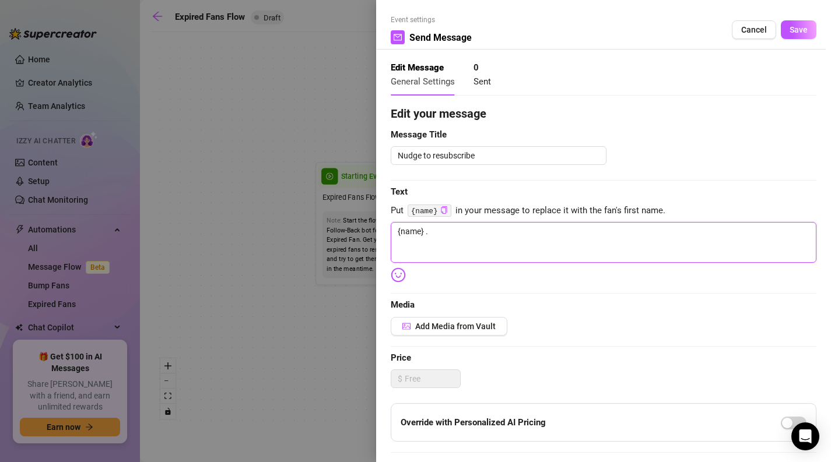
type textarea "{name} .."
type textarea "{name} ..."
type textarea "{name} .."
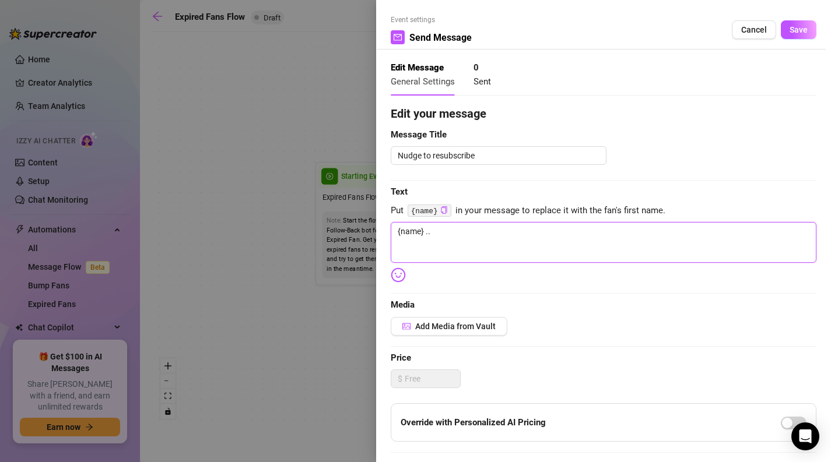
type textarea "{name} ."
type textarea "{name}"
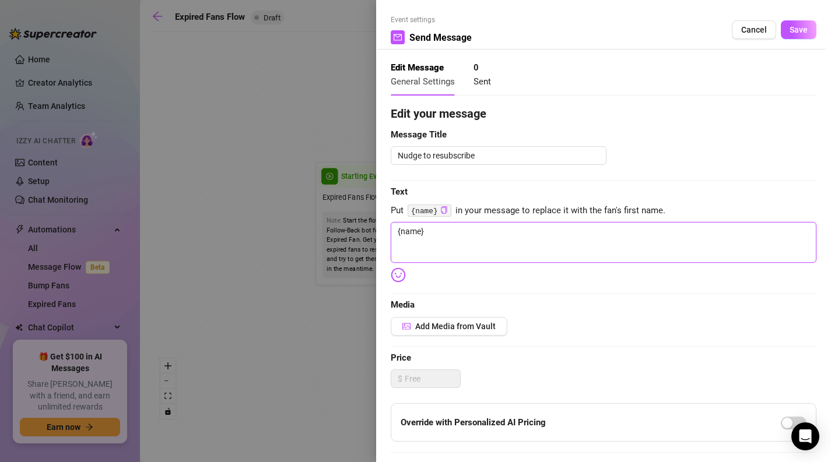
type textarea "{name}"
type textarea "{name}."
type textarea "{name}.."
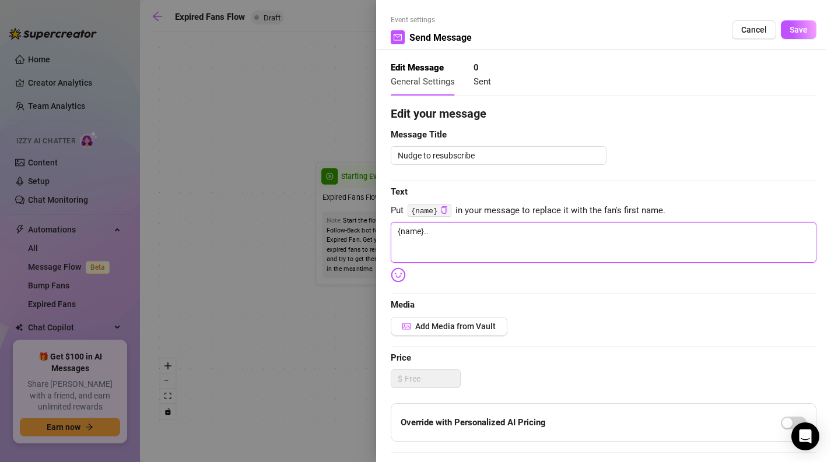
type textarea "{name}.."
type textarea "{name}.. I"
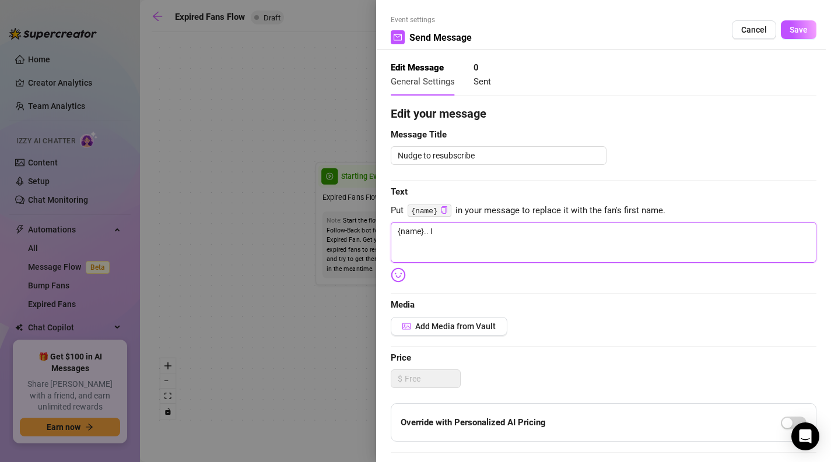
type textarea "{name}.. I"
type textarea "{name}.. I k"
type textarea "{name}.. I kn"
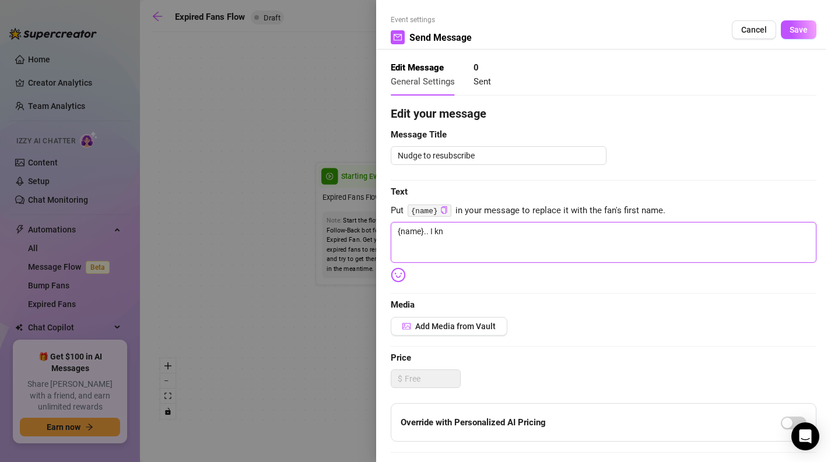
type textarea "{name}.. I knw"
type textarea "{name}.. I knwo"
type textarea "{name}.. I knwo´"
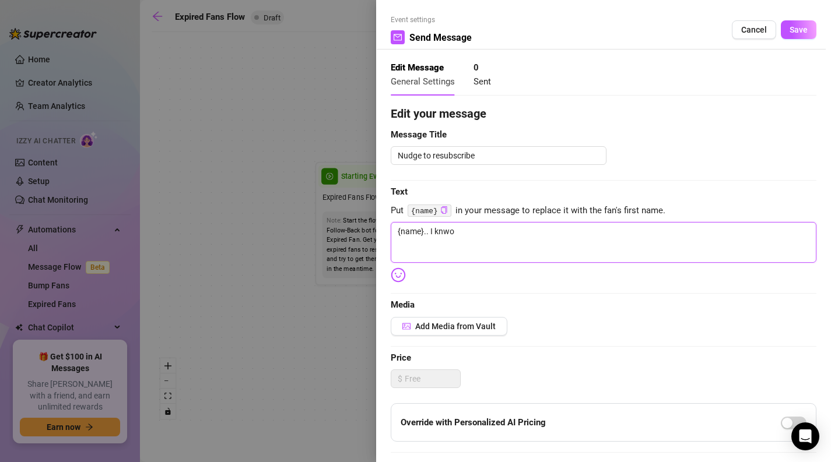
type textarea "{name}.. I knwo´"
type textarea "{name}.. I knwo"
type textarea "{name}.. I knw"
click at [478, 241] on textarea "{name}.." at bounding box center [604, 242] width 426 height 41
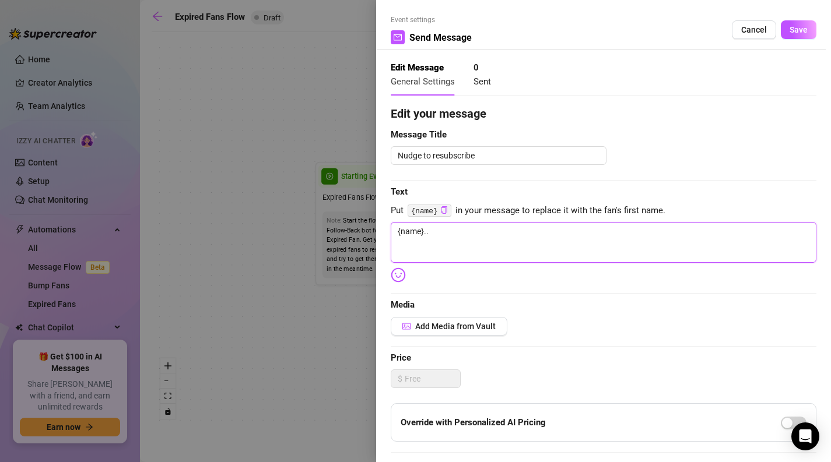
click at [491, 243] on textarea "{name}.." at bounding box center [604, 242] width 426 height 41
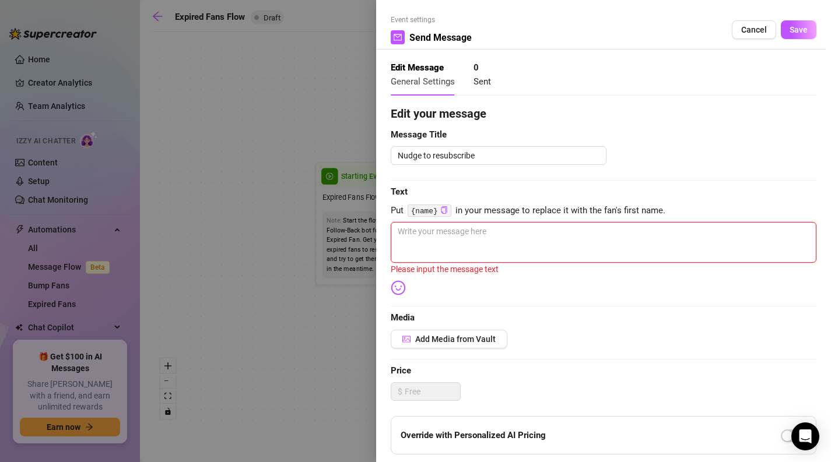
paste textarea "Breaking news: Your subscription expired, and now my bed feels 30% colder."
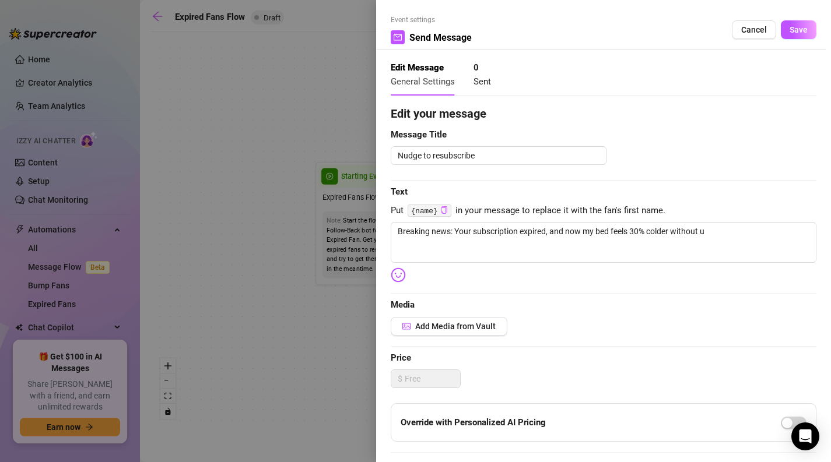
click at [445, 214] on icon "copy" at bounding box center [444, 210] width 8 height 8
click at [729, 246] on textarea "Breaking news: Your subscription expired, and now my bed feels 30% colder witho…" at bounding box center [604, 242] width 426 height 41
paste textarea "{name}"
click at [761, 242] on textarea "Breaking news: Your subscription expired, and now my bed feels 30% colder witho…" at bounding box center [604, 242] width 426 height 41
click at [706, 237] on textarea "Breaking news: Your subscription expired, and now my bed feels 30% colder witho…" at bounding box center [604, 242] width 426 height 41
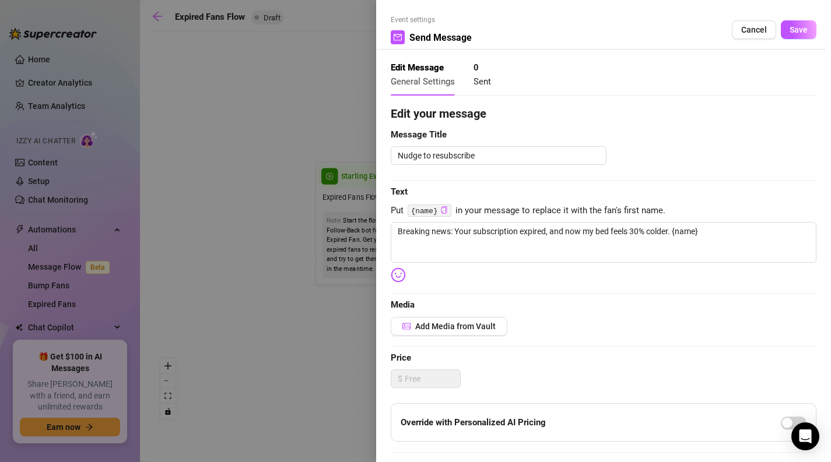
click at [762, 219] on div "Edit your message Message Title Nudge to resubscribe Text Put {name} in your me…" at bounding box center [604, 360] width 426 height 510
click at [745, 241] on textarea "Breaking news: Your subscription expired, and now my bed feels 30% colder. {nam…" at bounding box center [604, 242] width 426 height 41
click at [493, 252] on textarea "Breaking news: Your subscription expired, and now my bed feels 30% colder. {nam…" at bounding box center [604, 242] width 426 height 41
paste textarea "Analysts predict temperatures could rise again if you return with a discount…"
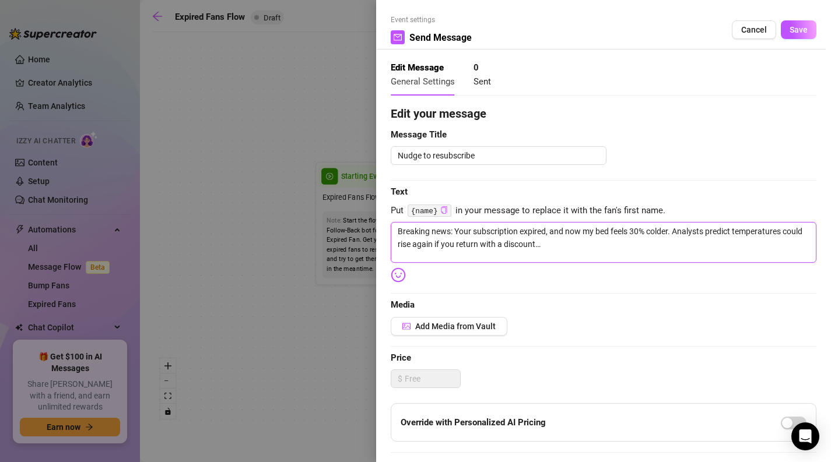
click at [398, 231] on textarea "Breaking news: Your subscription expired, and now my bed feels 30% colder. Anal…" at bounding box center [604, 242] width 426 height 41
drag, startPoint x: 500, startPoint y: 247, endPoint x: 609, endPoint y: 248, distance: 108.4
click at [608, 251] on textarea "🚨 Breaking news: Your subscription expired, and now my bed feels 30% colder. An…" at bounding box center [604, 242] width 426 height 41
click at [658, 275] on div "Edit your message Message Title Nudge to resubscribe Text Put {name} in your me…" at bounding box center [604, 360] width 426 height 510
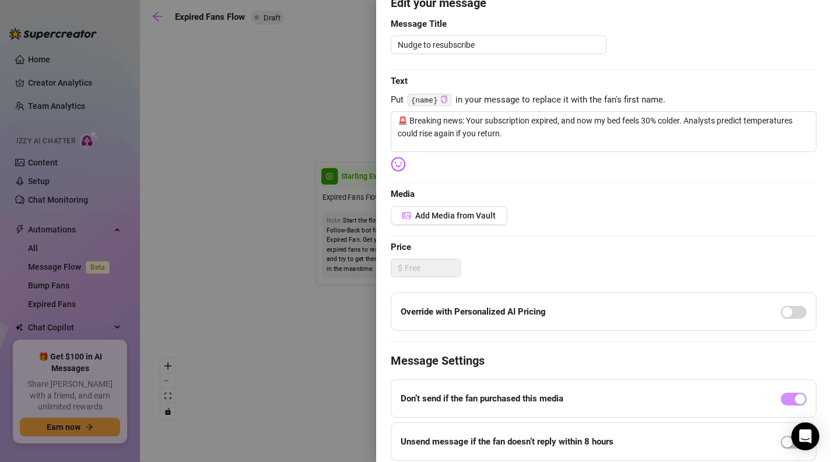
scroll to position [125, 0]
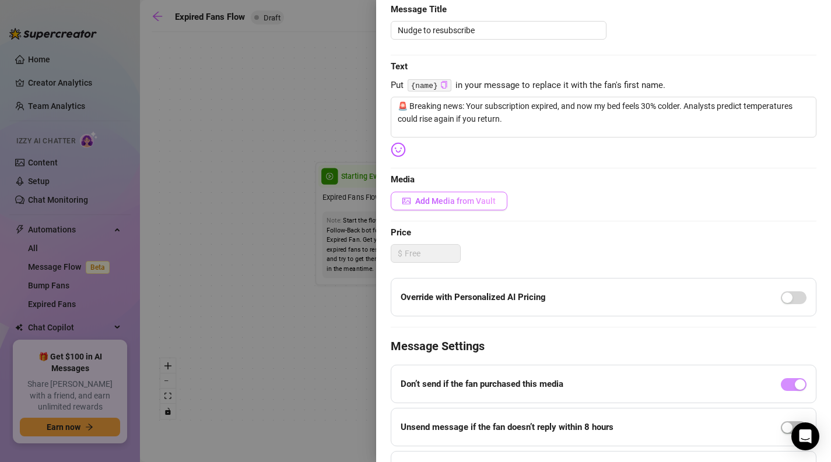
click at [468, 206] on span "Add Media from Vault" at bounding box center [455, 200] width 80 height 9
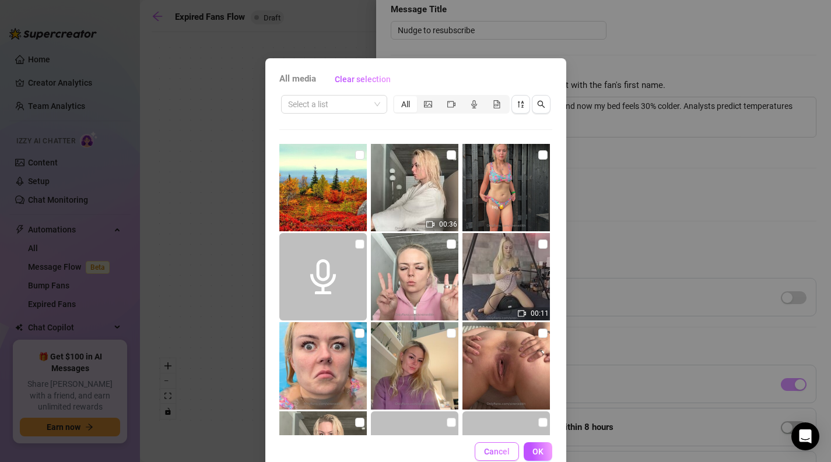
click at [493, 459] on button "Cancel" at bounding box center [497, 452] width 44 height 19
